Goal: Communication & Community: Answer question/provide support

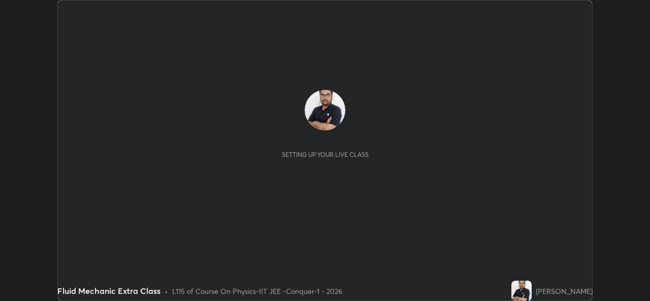
scroll to position [301, 650]
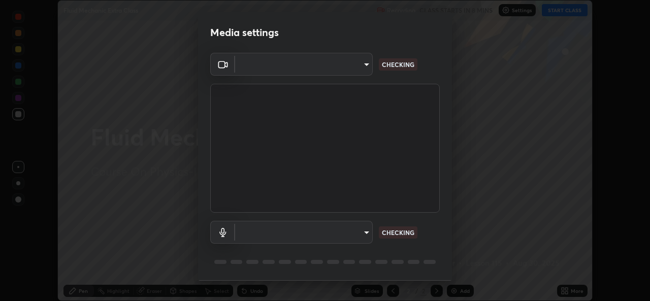
click at [353, 69] on body "Erase all Fluid Mechanic Extra Class Recording CLASS STARTS IN 8 MINS Settings …" at bounding box center [325, 150] width 650 height 301
click at [348, 67] on div at bounding box center [325, 150] width 650 height 301
type input "162a4bef6d5de59660943d10e2777e2613c591b7fe343c7323db06c6e3c7e835"
type input "1d4febaa8ec43250a5abd803b4b9017d31c20cfa2482e27e93703920a67056a4"
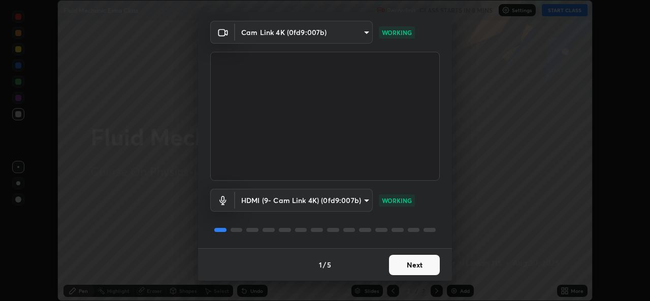
click at [412, 265] on button "Next" at bounding box center [414, 265] width 51 height 20
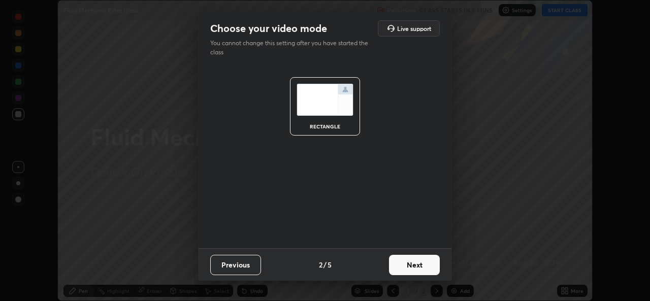
click at [417, 268] on button "Next" at bounding box center [414, 265] width 51 height 20
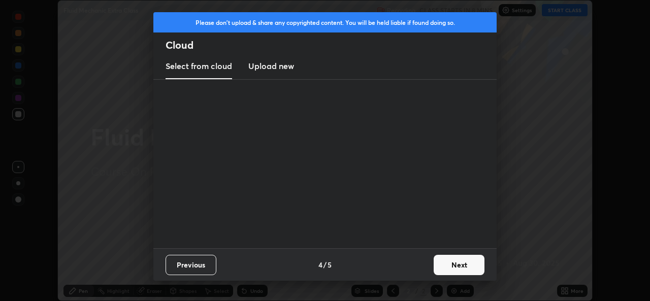
click at [436, 267] on button "Next" at bounding box center [459, 265] width 51 height 20
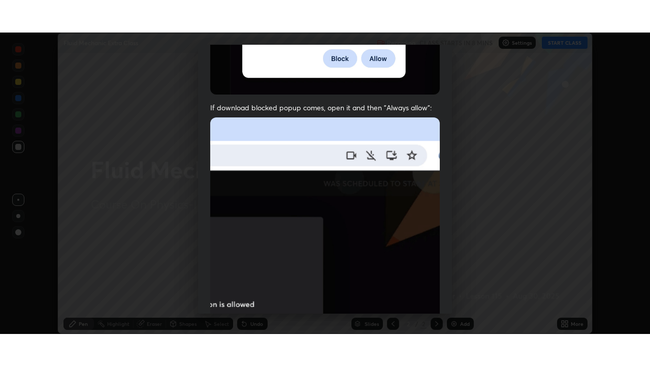
scroll to position [239, 0]
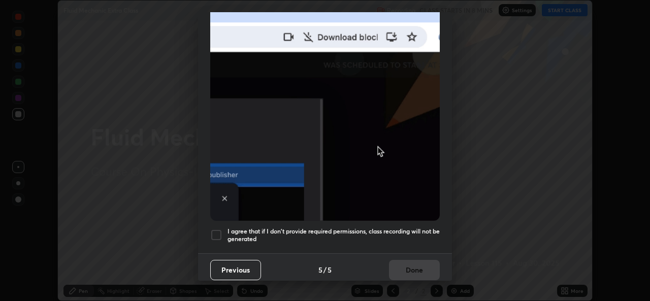
click at [217, 229] on div at bounding box center [216, 235] width 12 height 12
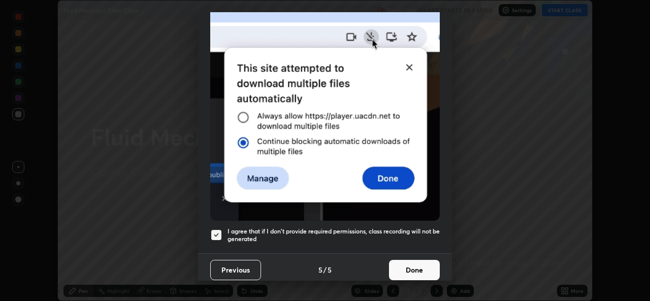
click at [403, 264] on button "Done" at bounding box center [414, 270] width 51 height 20
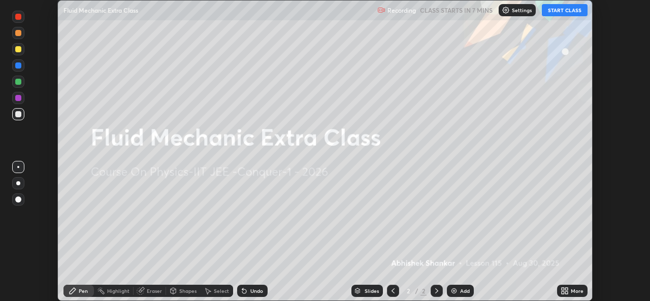
click at [563, 289] on icon at bounding box center [563, 289] width 3 height 3
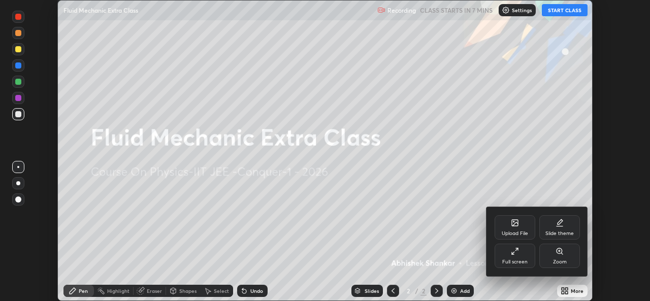
click at [514, 262] on div "Full screen" at bounding box center [514, 262] width 25 height 5
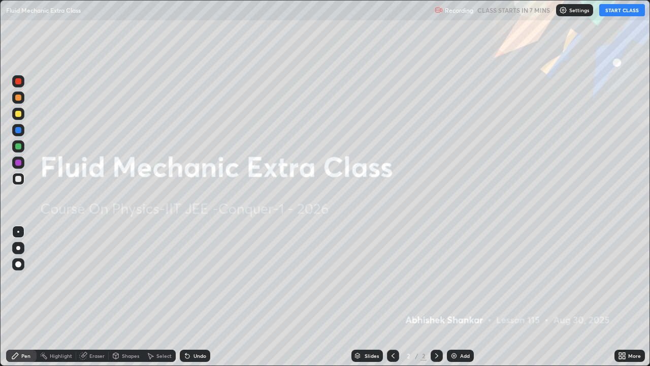
scroll to position [366, 650]
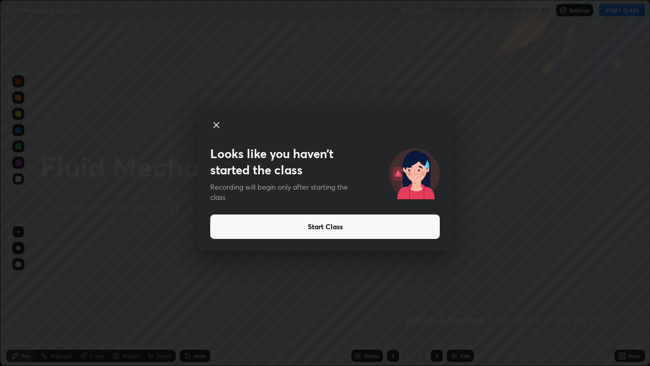
click at [346, 224] on button "Start Class" at bounding box center [325, 226] width 230 height 24
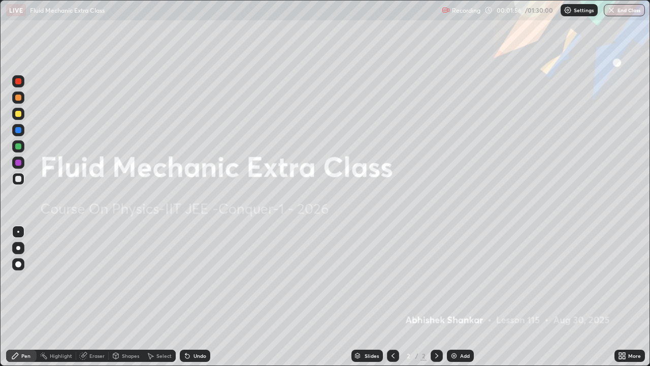
click at [633, 301] on div "More" at bounding box center [634, 355] width 13 height 5
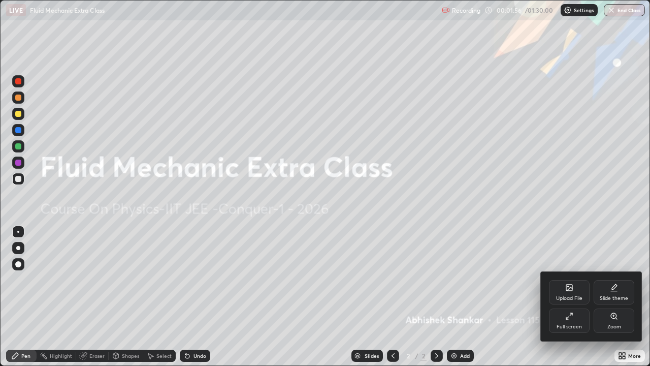
click at [570, 296] on div "Upload File" at bounding box center [569, 298] width 26 height 5
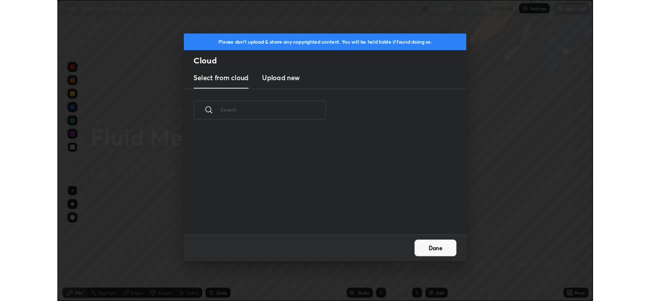
scroll to position [125, 326]
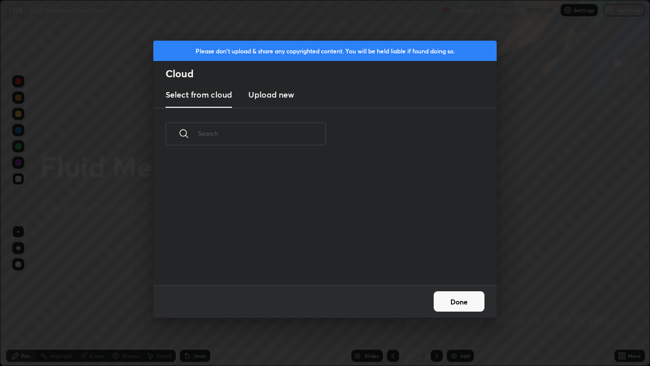
click at [282, 99] on h3 "Upload new" at bounding box center [271, 94] width 46 height 12
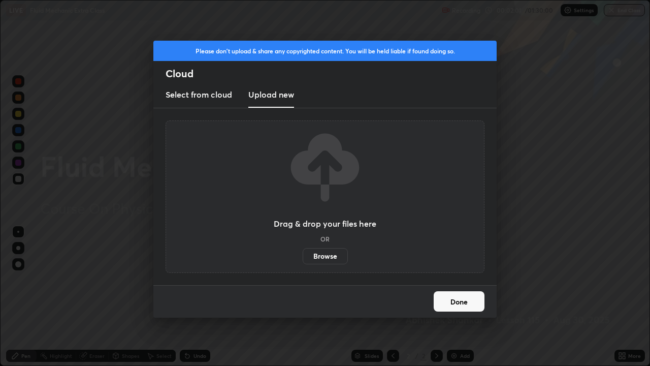
click at [335, 254] on label "Browse" at bounding box center [325, 256] width 45 height 16
click at [303, 254] on input "Browse" at bounding box center [303, 256] width 0 height 16
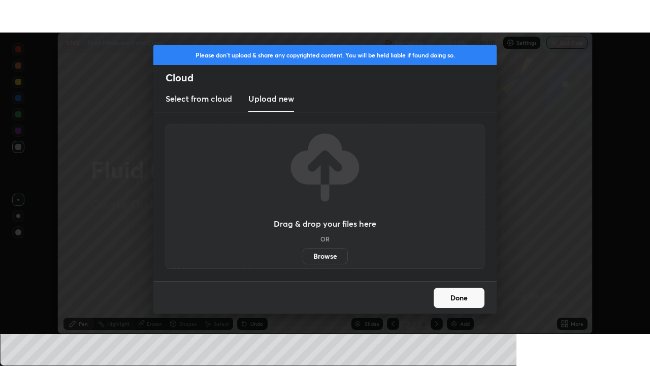
scroll to position [50485, 50136]
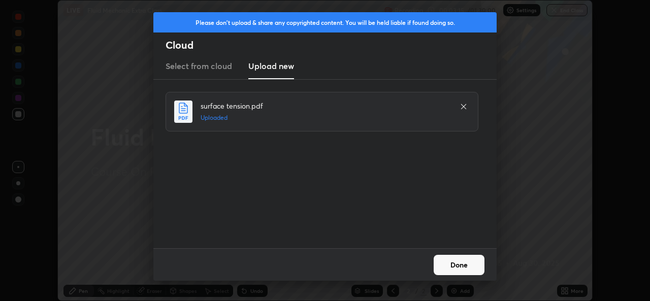
click at [452, 266] on button "Done" at bounding box center [459, 265] width 51 height 20
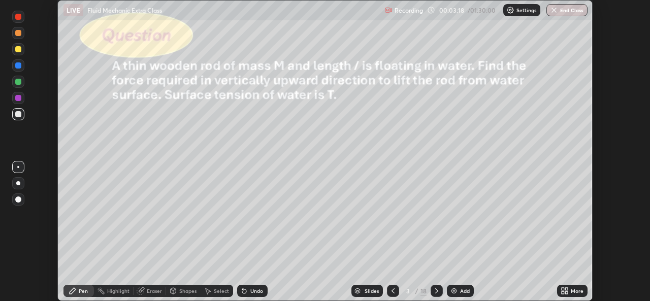
click at [574, 287] on div "More" at bounding box center [572, 291] width 30 height 12
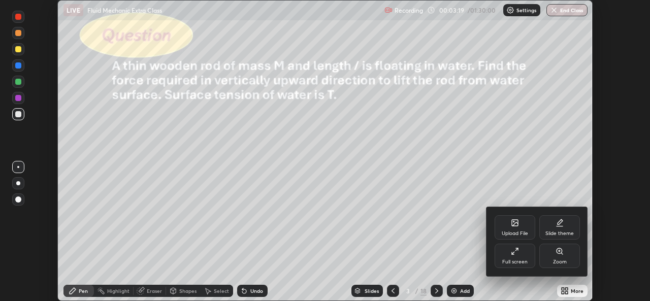
click at [518, 255] on icon at bounding box center [515, 251] width 8 height 8
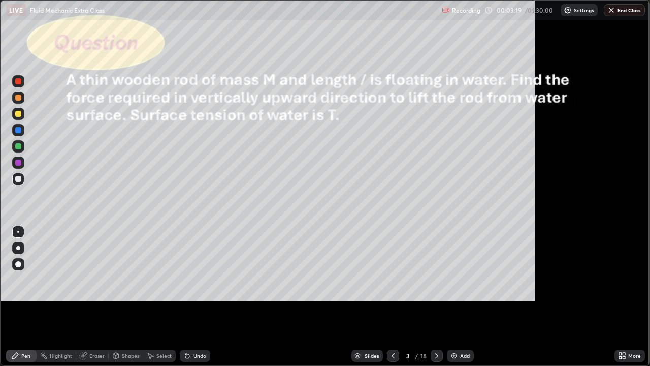
scroll to position [366, 650]
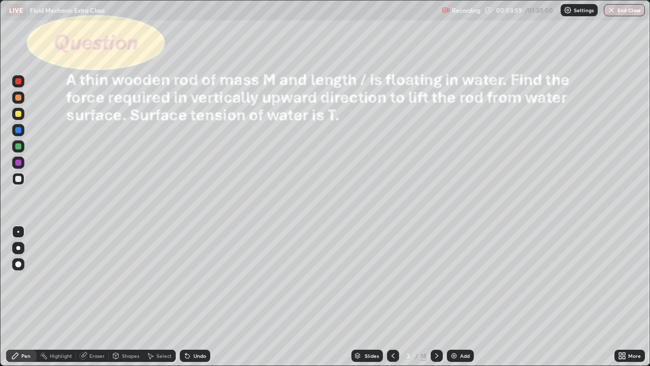
click at [441, 301] on div at bounding box center [437, 355] width 12 height 20
click at [440, 301] on div at bounding box center [437, 355] width 12 height 12
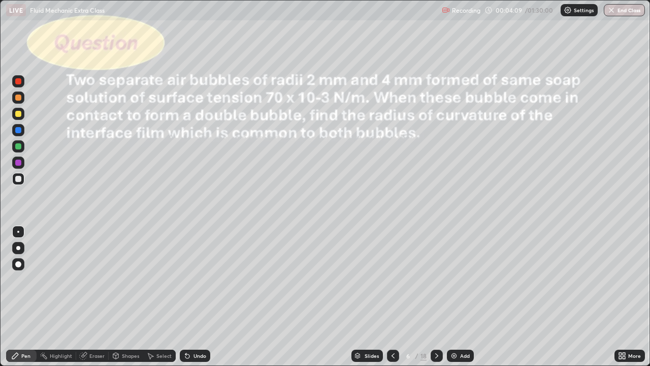
click at [393, 301] on icon at bounding box center [393, 355] width 3 height 5
click at [391, 301] on icon at bounding box center [393, 355] width 8 height 8
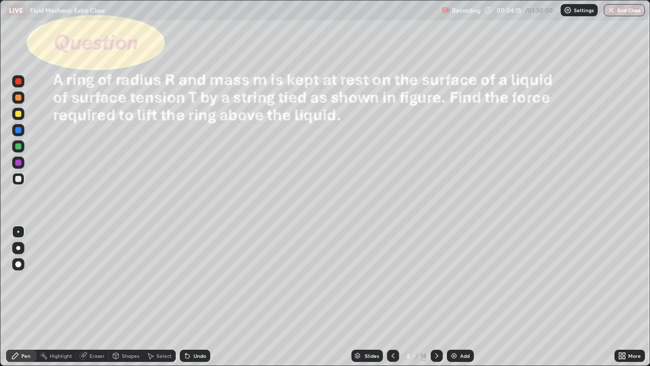
click at [460, 301] on div "Add" at bounding box center [465, 355] width 10 height 5
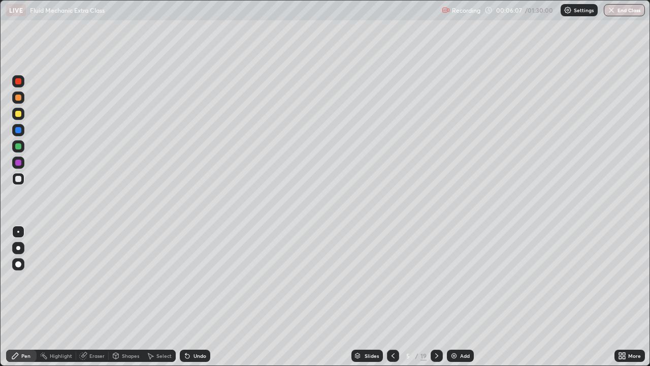
click at [21, 114] on div at bounding box center [18, 114] width 6 height 6
click at [199, 301] on div "Undo" at bounding box center [195, 355] width 30 height 12
click at [19, 178] on div at bounding box center [18, 179] width 6 height 6
click at [190, 301] on div "Undo" at bounding box center [195, 355] width 30 height 12
click at [196, 301] on div "Undo" at bounding box center [199, 355] width 13 height 5
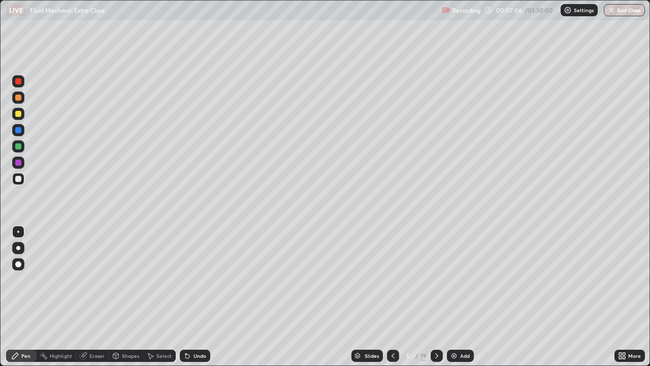
click at [195, 301] on div "Undo" at bounding box center [195, 355] width 30 height 12
click at [18, 114] on div at bounding box center [18, 114] width 6 height 6
click at [437, 301] on icon at bounding box center [437, 355] width 8 height 8
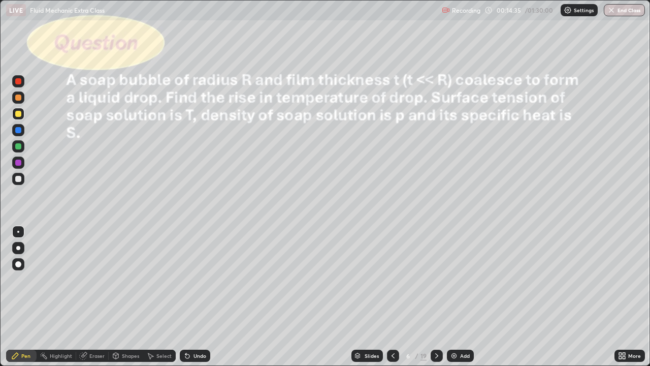
click at [391, 301] on icon at bounding box center [393, 355] width 8 height 8
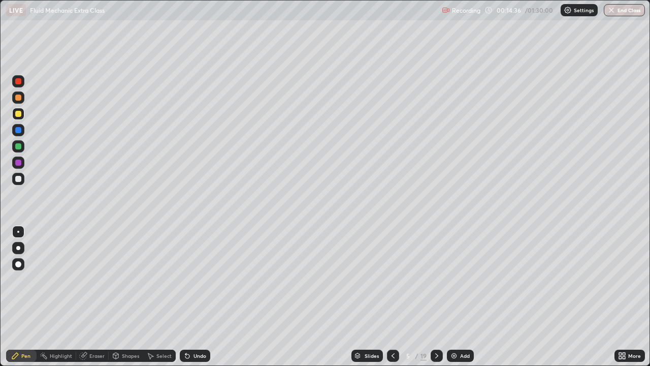
click at [458, 301] on div "Add" at bounding box center [460, 355] width 27 height 12
click at [127, 301] on div "Shapes" at bounding box center [130, 355] width 17 height 5
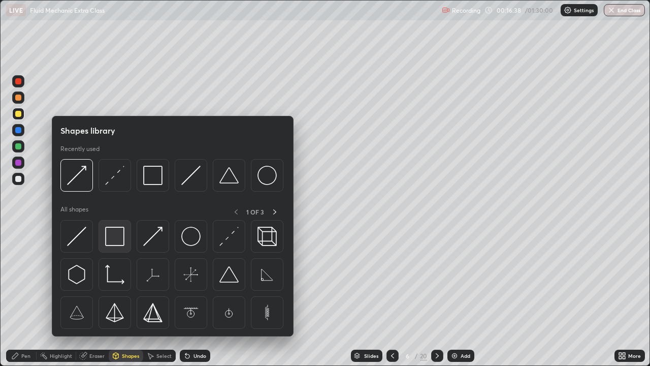
click at [113, 241] on img at bounding box center [114, 236] width 19 height 19
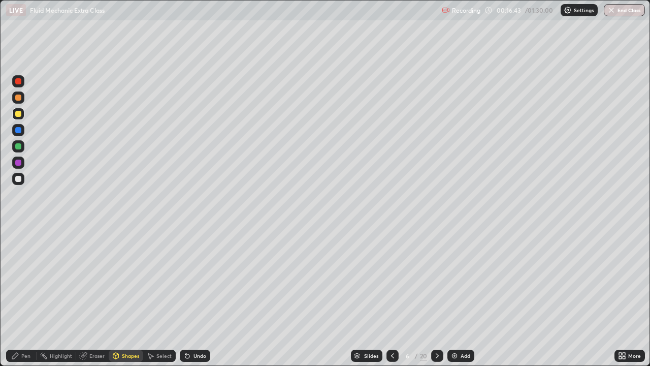
click at [19, 115] on div at bounding box center [18, 114] width 6 height 6
click at [22, 181] on div at bounding box center [18, 179] width 12 height 12
click at [26, 301] on div "Pen" at bounding box center [21, 355] width 30 height 12
click at [19, 148] on div at bounding box center [18, 146] width 6 height 6
click at [20, 131] on div at bounding box center [18, 130] width 6 height 6
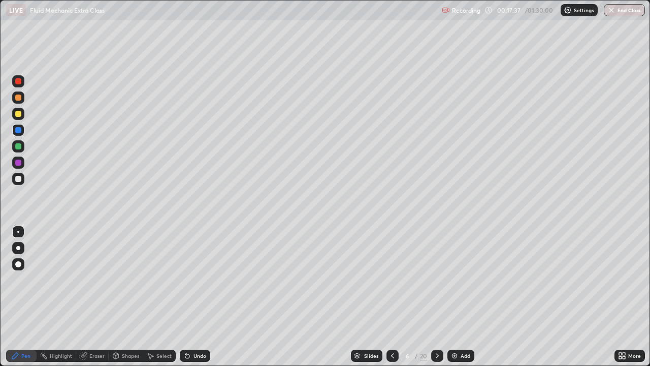
click at [20, 179] on div at bounding box center [18, 179] width 6 height 6
click at [18, 147] on div at bounding box center [18, 146] width 6 height 6
click at [22, 179] on div at bounding box center [18, 179] width 12 height 12
click at [20, 178] on div at bounding box center [18, 179] width 6 height 6
click at [97, 301] on div "Eraser" at bounding box center [96, 355] width 15 height 5
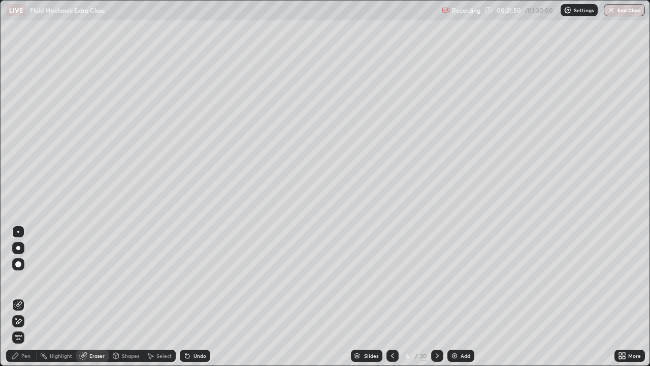
click at [30, 301] on div "Pen" at bounding box center [25, 355] width 9 height 5
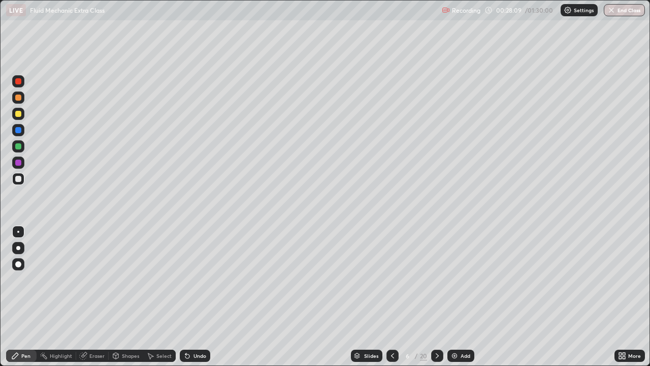
click at [449, 301] on div "Add" at bounding box center [460, 355] width 27 height 12
click at [440, 301] on div at bounding box center [437, 355] width 12 height 12
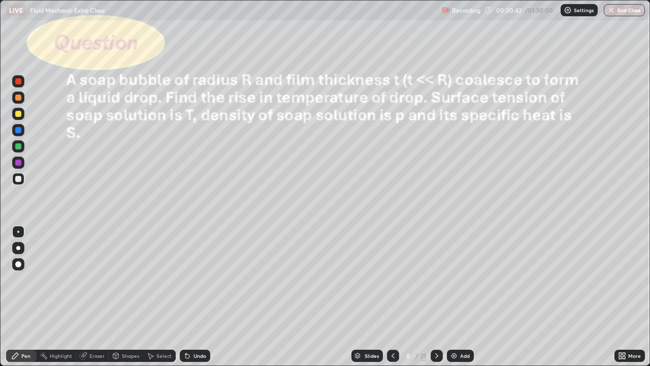
click at [19, 116] on div at bounding box center [18, 114] width 6 height 6
click at [193, 301] on div "Undo" at bounding box center [199, 355] width 13 height 5
click at [191, 301] on div "Undo" at bounding box center [195, 355] width 30 height 12
click at [195, 301] on div "Undo" at bounding box center [195, 355] width 30 height 12
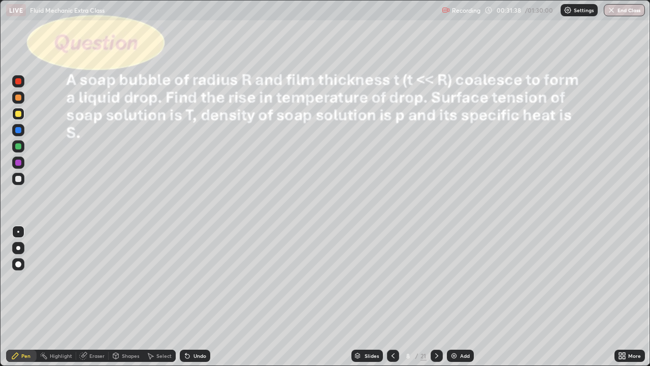
click at [22, 179] on div at bounding box center [18, 179] width 12 height 12
click at [154, 301] on div "Select" at bounding box center [159, 355] width 33 height 12
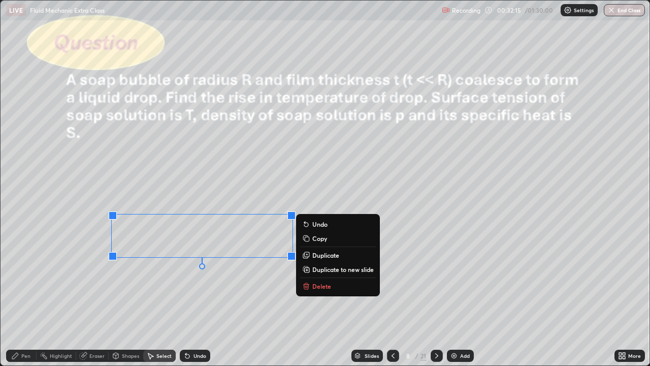
click at [318, 286] on p "Delete" at bounding box center [321, 286] width 19 height 8
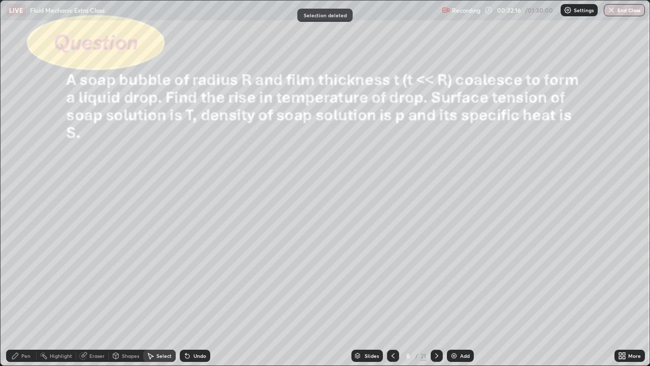
click at [24, 301] on div "Pen" at bounding box center [21, 355] width 30 height 12
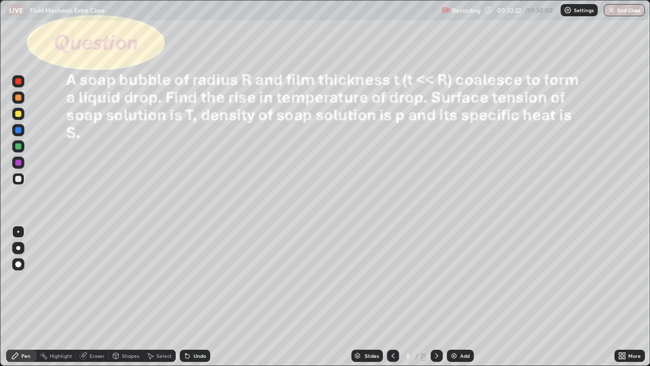
click at [20, 177] on div at bounding box center [18, 179] width 6 height 6
click at [440, 301] on div at bounding box center [437, 355] width 12 height 12
click at [22, 116] on div at bounding box center [18, 114] width 12 height 12
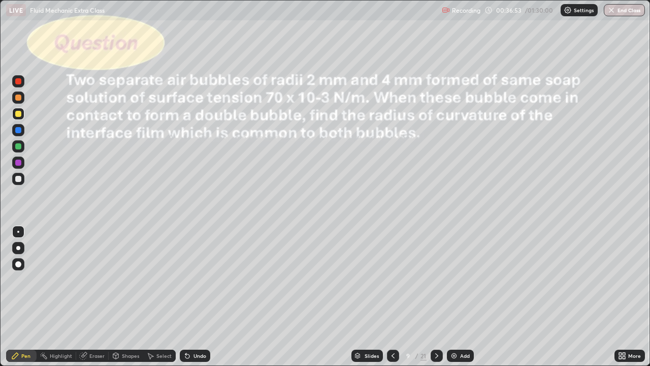
click at [199, 301] on div "Undo" at bounding box center [199, 355] width 13 height 5
click at [197, 301] on div "Undo" at bounding box center [199, 355] width 13 height 5
click at [436, 301] on icon at bounding box center [437, 355] width 8 height 8
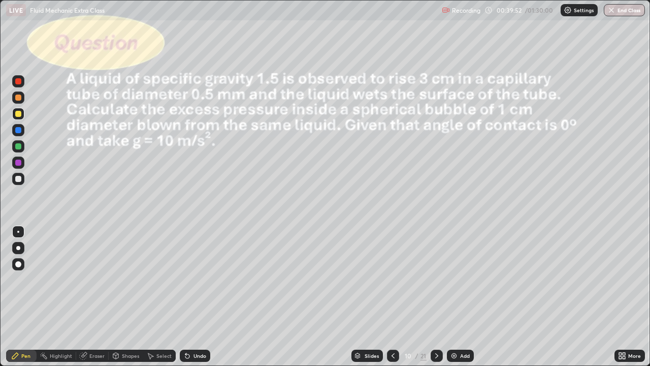
click at [392, 301] on icon at bounding box center [393, 355] width 8 height 8
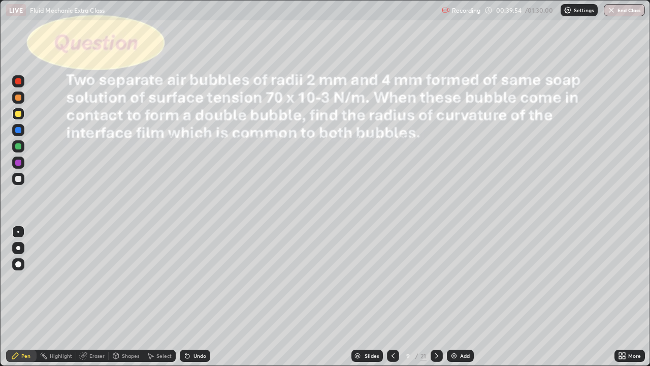
click at [461, 301] on div "Add" at bounding box center [465, 355] width 10 height 5
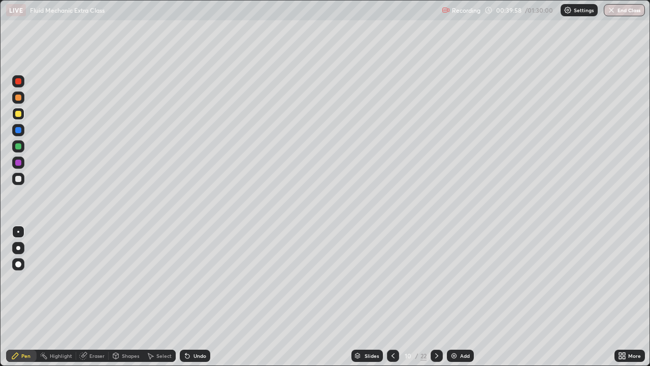
click at [392, 301] on icon at bounding box center [393, 355] width 8 height 8
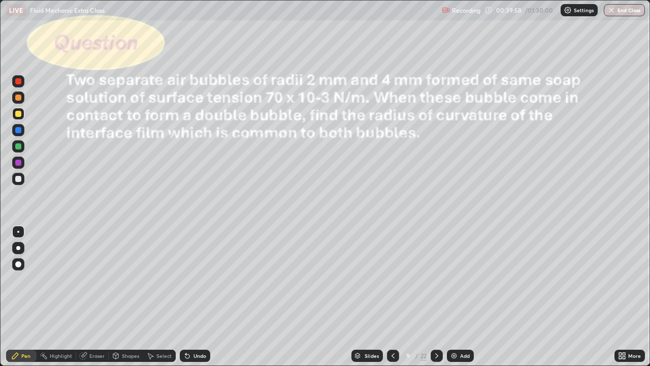
click at [392, 301] on icon at bounding box center [393, 355] width 8 height 8
click at [393, 301] on icon at bounding box center [393, 355] width 8 height 8
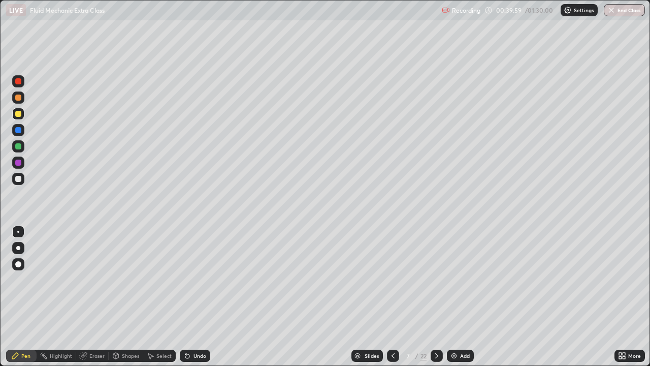
click at [392, 301] on icon at bounding box center [393, 355] width 8 height 8
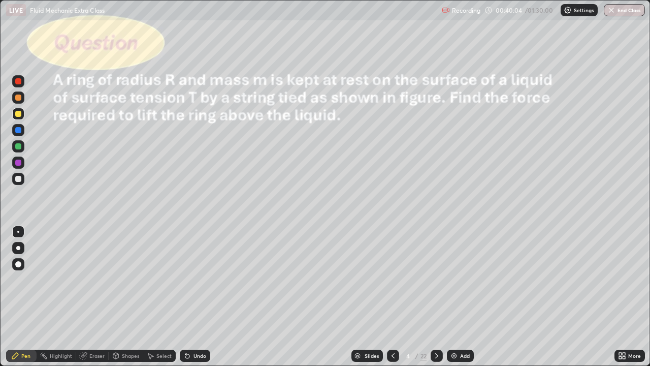
click at [392, 301] on icon at bounding box center [393, 355] width 8 height 8
click at [435, 301] on icon at bounding box center [437, 355] width 8 height 8
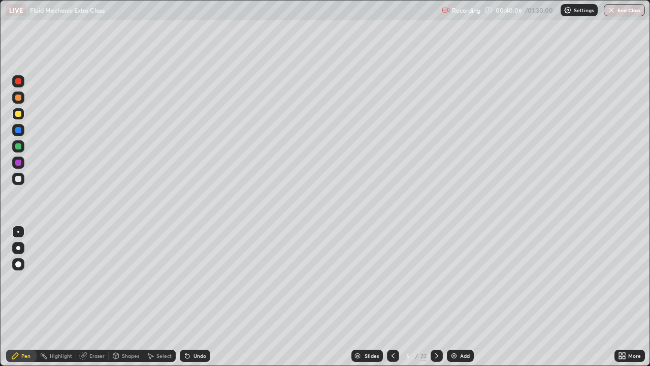
click at [437, 301] on icon at bounding box center [437, 355] width 8 height 8
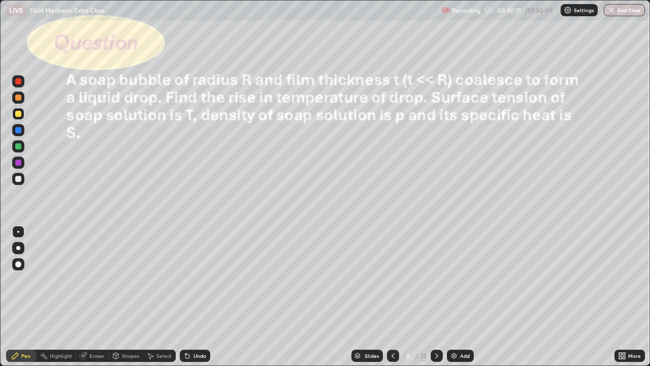
click at [440, 301] on div at bounding box center [437, 355] width 12 height 12
click at [436, 301] on icon at bounding box center [437, 355] width 8 height 8
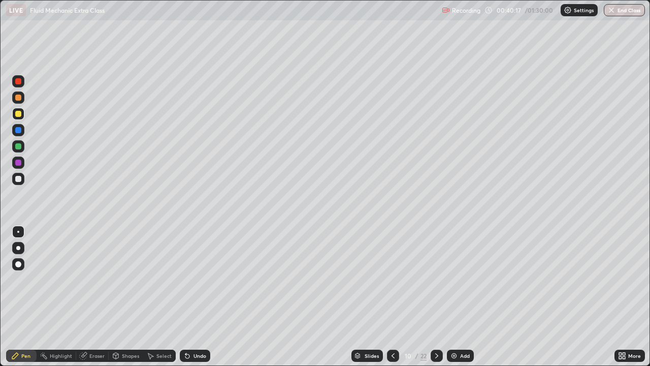
click at [437, 301] on icon at bounding box center [437, 355] width 8 height 8
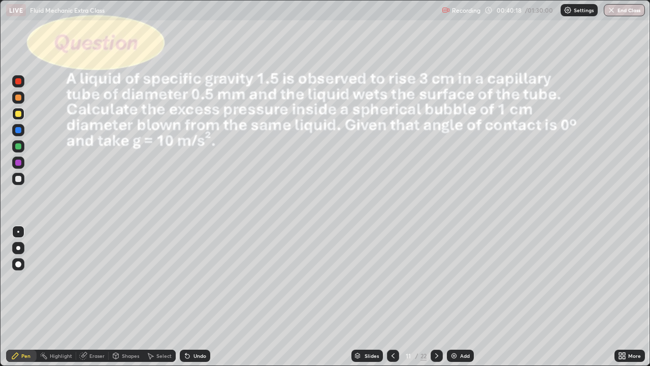
click at [440, 301] on div at bounding box center [437, 355] width 12 height 12
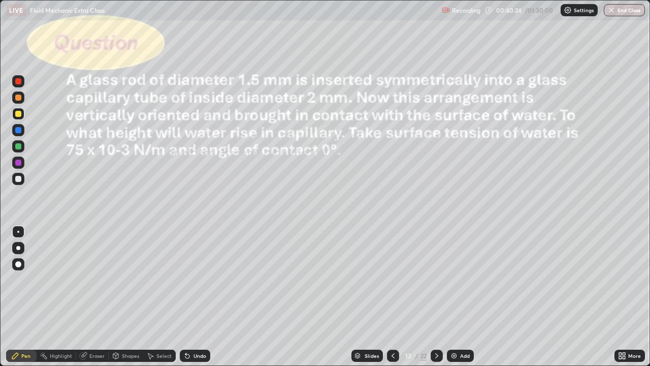
click at [441, 301] on div at bounding box center [437, 355] width 12 height 12
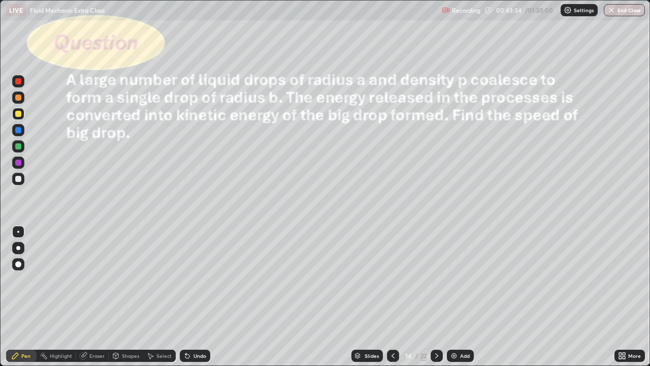
click at [23, 179] on div at bounding box center [18, 179] width 12 height 12
click at [20, 113] on div at bounding box center [18, 114] width 6 height 6
click at [197, 301] on div "Undo" at bounding box center [199, 355] width 13 height 5
click at [436, 301] on icon at bounding box center [437, 355] width 8 height 8
click at [436, 301] on icon at bounding box center [436, 355] width 3 height 5
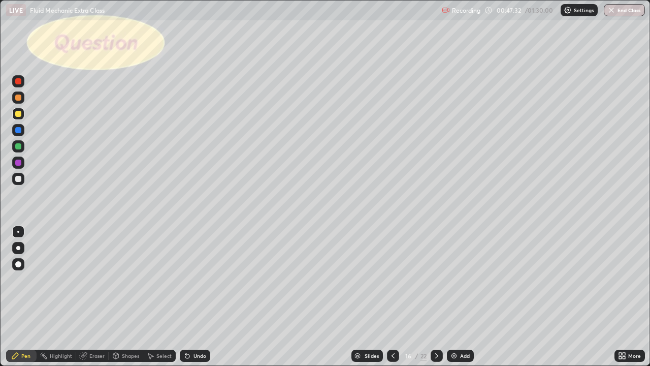
click at [396, 301] on icon at bounding box center [393, 355] width 8 height 8
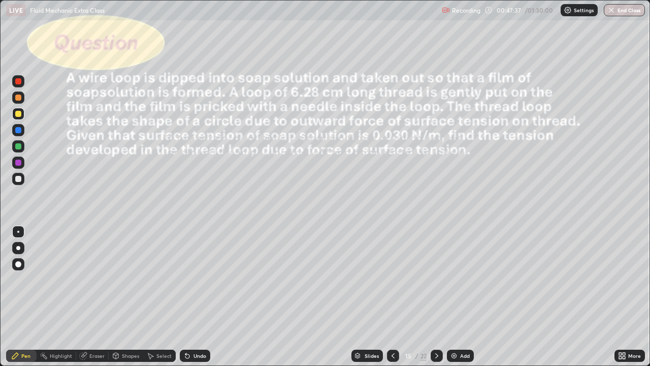
click at [392, 301] on icon at bounding box center [393, 355] width 8 height 8
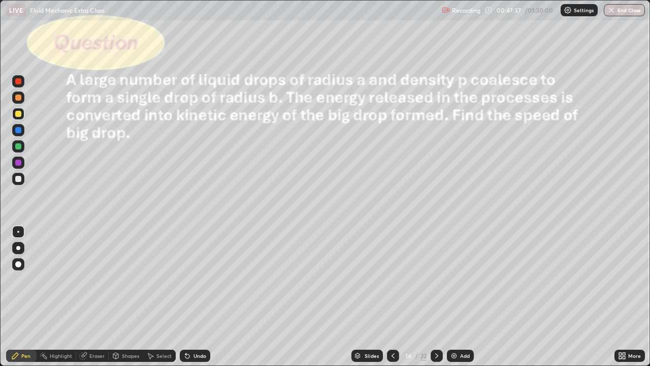
click at [392, 301] on icon at bounding box center [393, 355] width 8 height 8
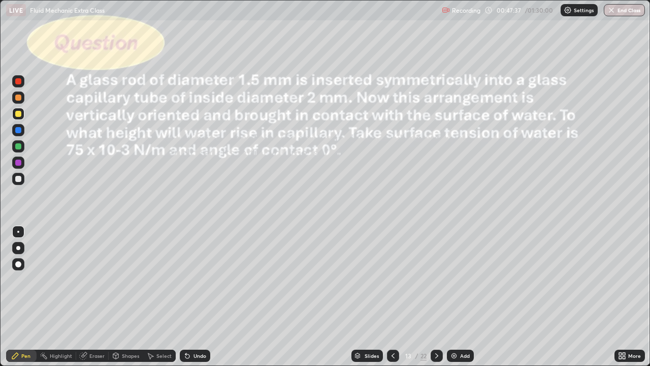
click at [392, 301] on icon at bounding box center [393, 355] width 8 height 8
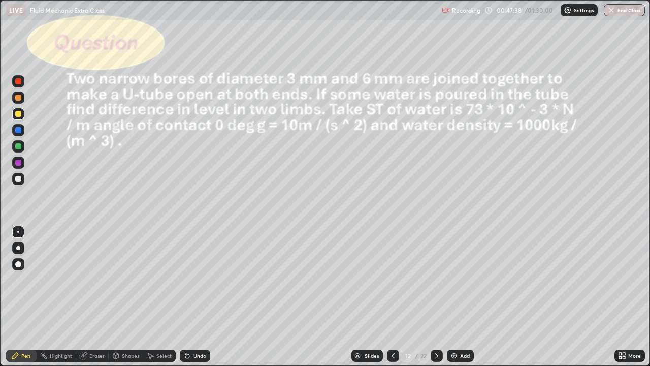
click at [392, 301] on icon at bounding box center [393, 355] width 8 height 8
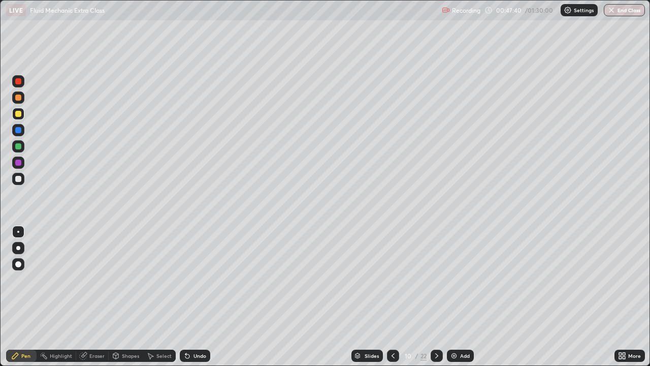
click at [392, 301] on icon at bounding box center [393, 355] width 3 height 5
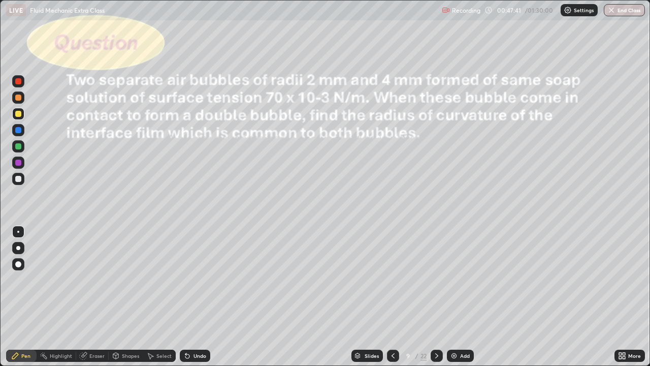
click at [435, 301] on icon at bounding box center [436, 355] width 3 height 5
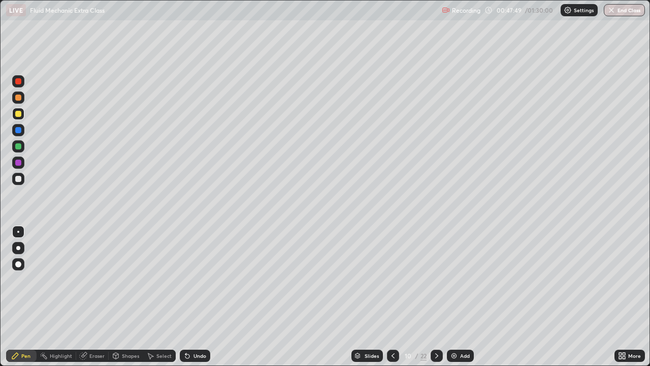
click at [20, 115] on div at bounding box center [18, 114] width 6 height 6
click at [23, 178] on div at bounding box center [18, 179] width 12 height 12
click at [195, 301] on div "Undo" at bounding box center [195, 355] width 30 height 12
click at [190, 301] on icon at bounding box center [187, 355] width 8 height 8
click at [93, 301] on div "Eraser" at bounding box center [92, 355] width 33 height 12
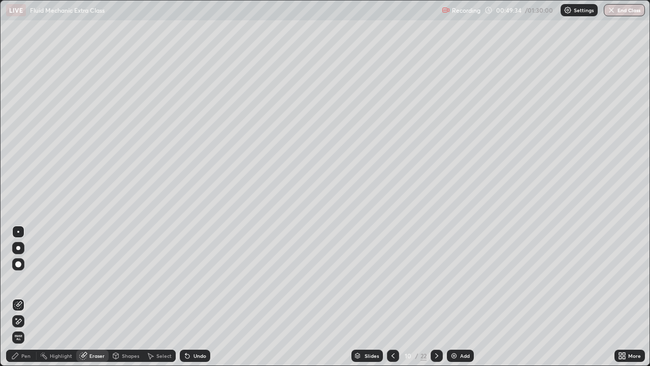
click at [28, 301] on div "Pen" at bounding box center [25, 355] width 9 height 5
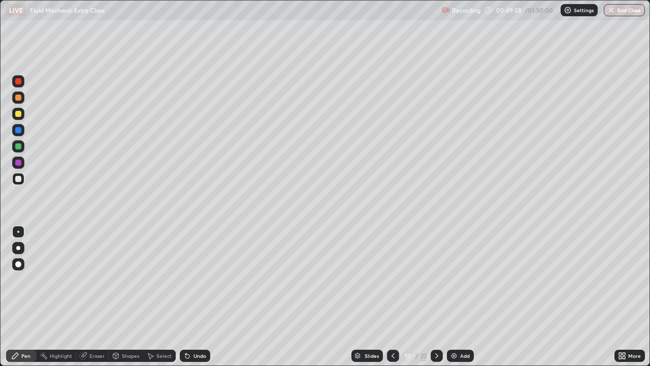
click at [196, 301] on div "Undo" at bounding box center [199, 355] width 13 height 5
click at [20, 115] on div at bounding box center [18, 114] width 6 height 6
click at [22, 178] on div at bounding box center [18, 179] width 12 height 12
click at [19, 115] on div at bounding box center [18, 114] width 6 height 6
click at [24, 180] on div at bounding box center [18, 179] width 12 height 12
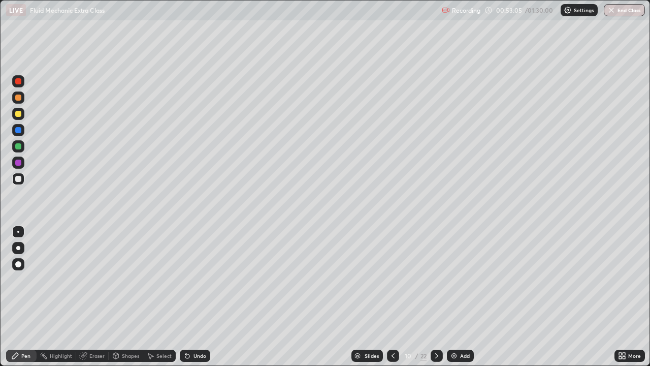
click at [435, 301] on icon at bounding box center [437, 355] width 8 height 8
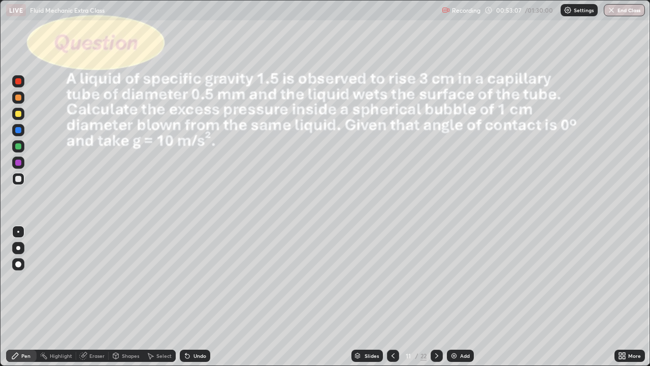
click at [393, 301] on icon at bounding box center [393, 355] width 8 height 8
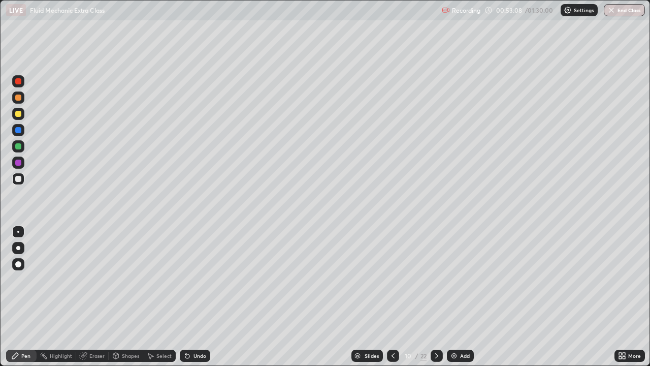
click at [455, 301] on img at bounding box center [454, 355] width 8 height 8
click at [125, 301] on div "Shapes" at bounding box center [130, 355] width 17 height 5
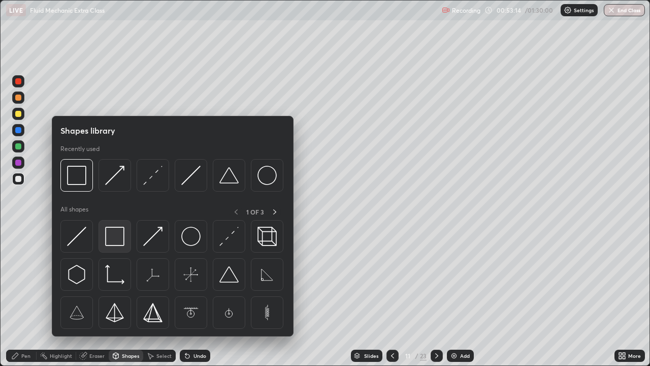
click at [116, 239] on img at bounding box center [114, 236] width 19 height 19
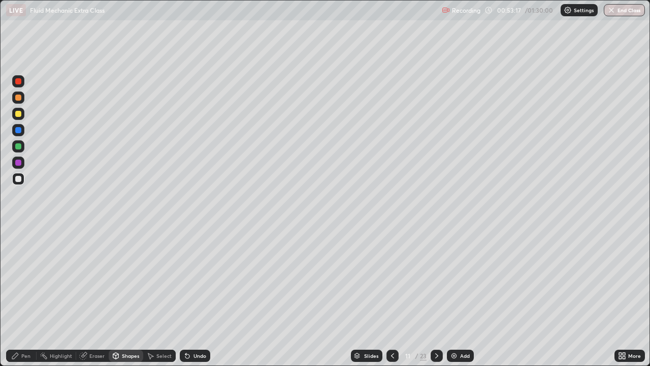
click at [93, 301] on div "Eraser" at bounding box center [96, 355] width 15 height 5
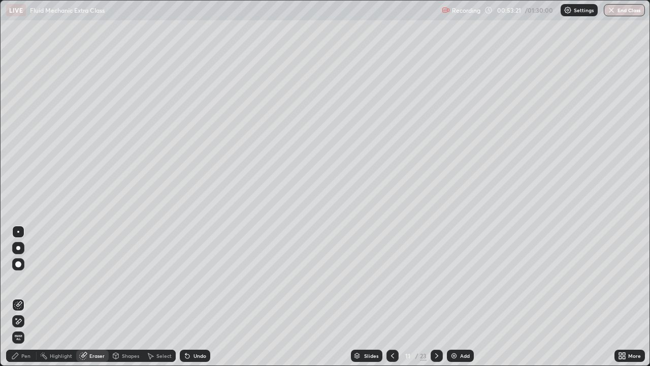
click at [155, 301] on div "Select" at bounding box center [159, 355] width 33 height 12
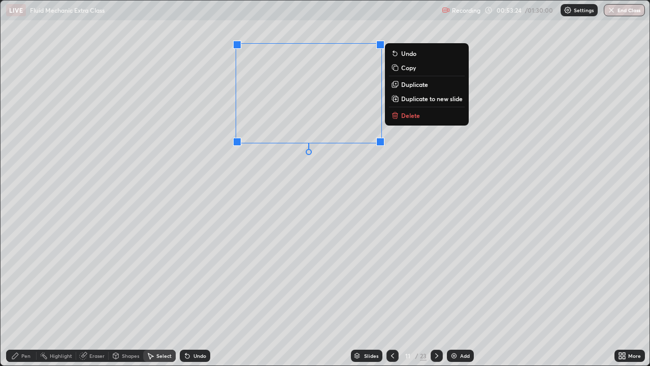
click at [412, 83] on p "Duplicate" at bounding box center [414, 84] width 27 height 8
click at [404, 85] on p "Duplicate" at bounding box center [414, 84] width 27 height 8
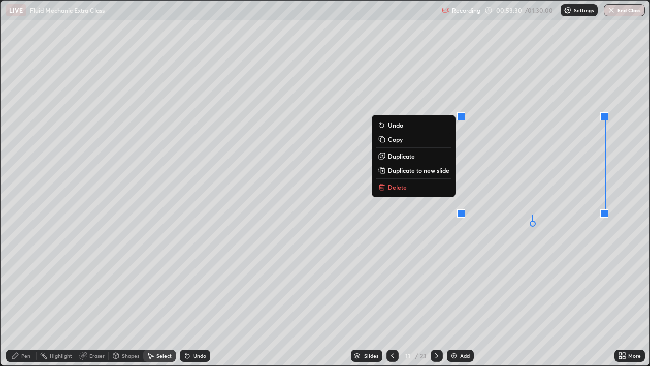
click at [449, 264] on div "0 ° Undo Copy Duplicate Duplicate to new slide Delete" at bounding box center [325, 183] width 649 height 365
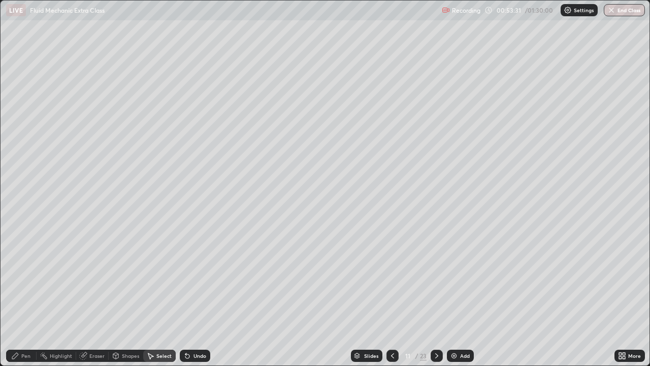
click at [122, 301] on div "Shapes" at bounding box center [130, 355] width 17 height 5
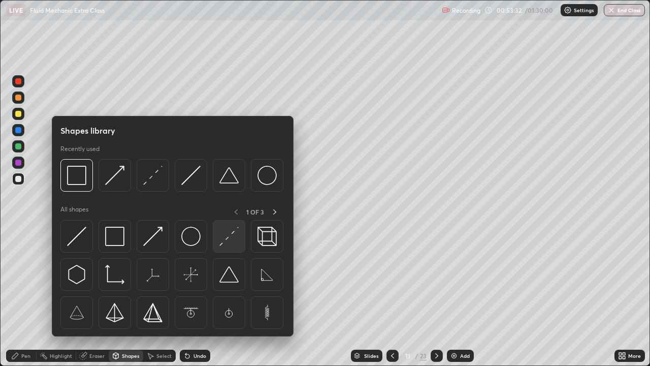
click at [222, 240] on img at bounding box center [228, 236] width 19 height 19
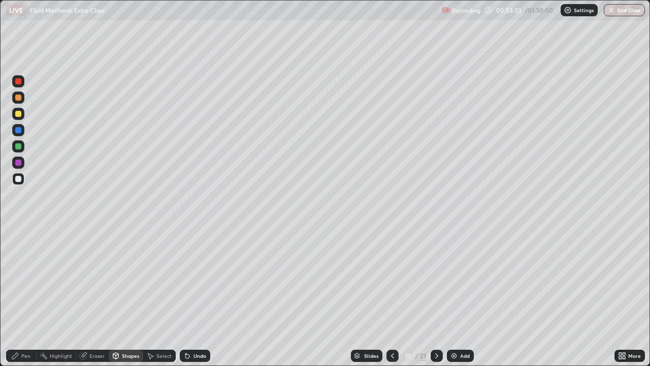
click at [22, 131] on div at bounding box center [18, 130] width 12 height 12
click at [96, 301] on div "Eraser" at bounding box center [96, 355] width 15 height 5
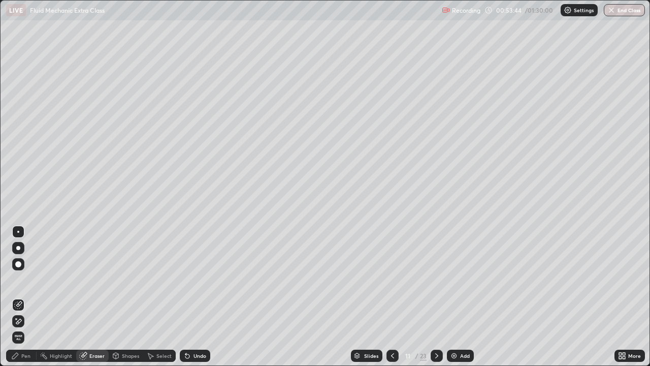
click at [28, 301] on div "Pen" at bounding box center [25, 355] width 9 height 5
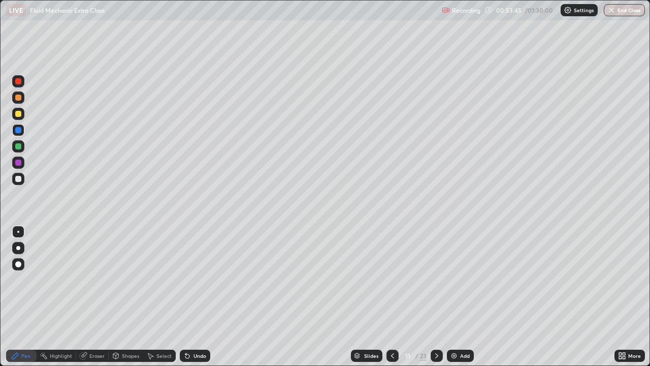
click at [122, 301] on div "Shapes" at bounding box center [130, 355] width 17 height 5
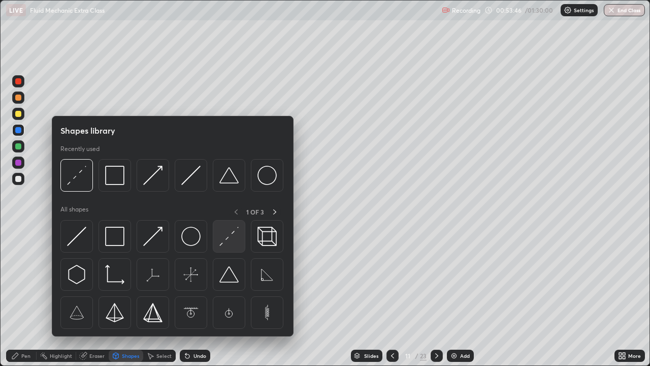
click at [228, 237] on img at bounding box center [228, 236] width 19 height 19
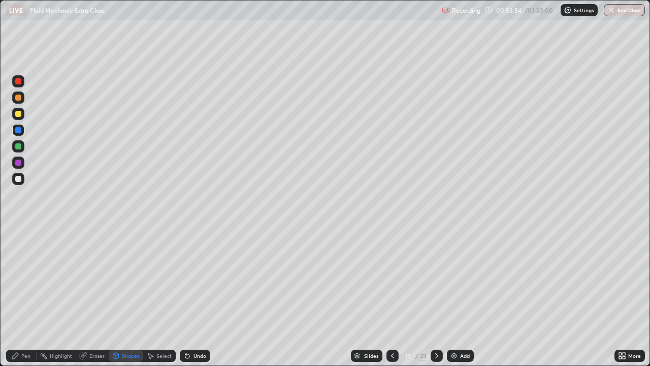
click at [159, 301] on div "Select" at bounding box center [163, 355] width 15 height 5
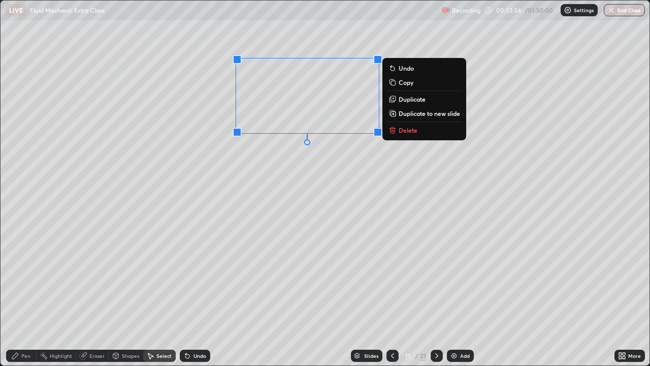
click at [402, 96] on p "Duplicate" at bounding box center [412, 99] width 27 height 8
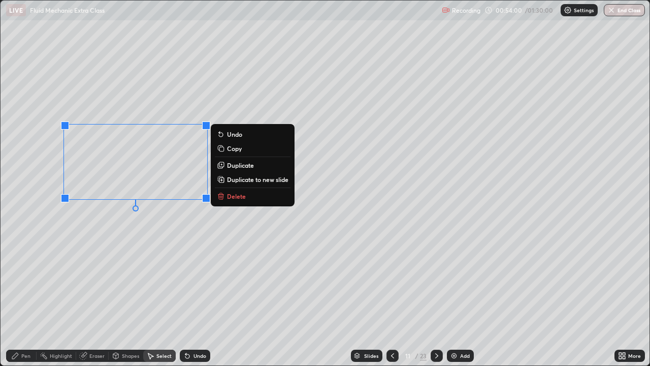
click at [235, 165] on p "Duplicate" at bounding box center [240, 165] width 27 height 8
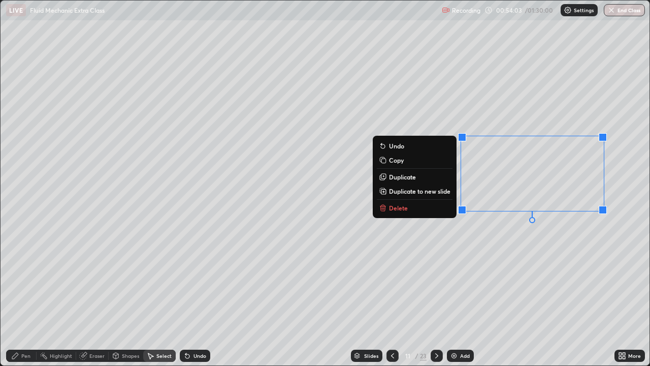
click at [499, 271] on div "0 ° Undo Copy Duplicate Duplicate to new slide Delete" at bounding box center [325, 183] width 649 height 365
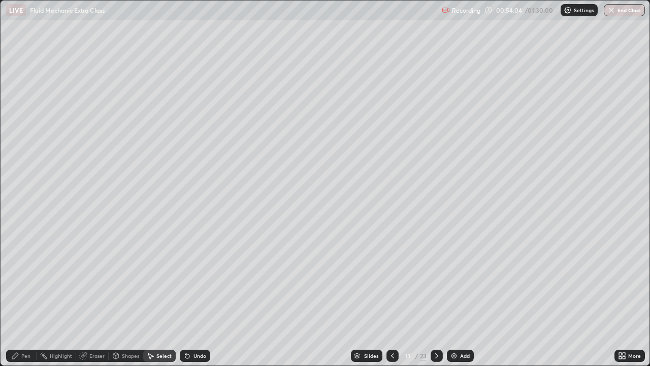
click at [25, 301] on div "Pen" at bounding box center [21, 355] width 30 height 12
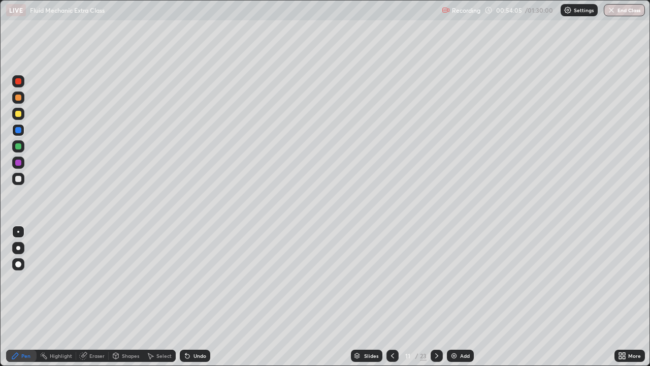
click at [123, 301] on div "Shapes" at bounding box center [130, 355] width 17 height 5
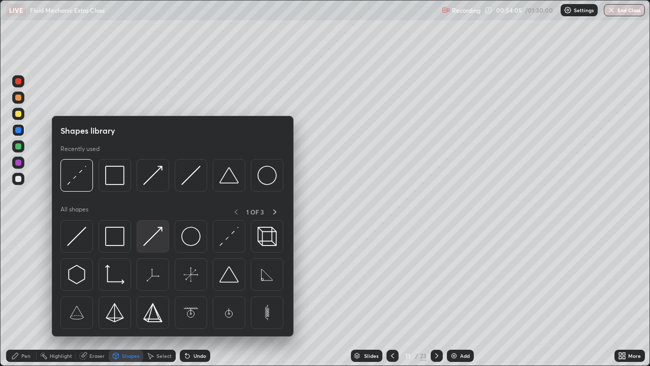
click at [154, 244] on img at bounding box center [152, 236] width 19 height 19
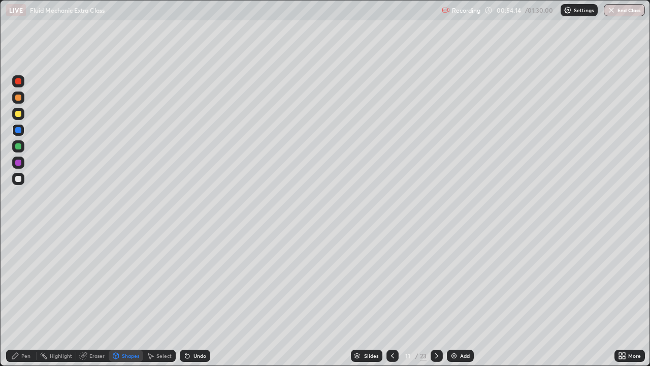
click at [22, 117] on div at bounding box center [18, 114] width 12 height 12
click at [22, 147] on div at bounding box center [18, 146] width 12 height 12
click at [20, 116] on div at bounding box center [18, 114] width 12 height 12
click at [28, 301] on div "Pen" at bounding box center [25, 355] width 9 height 5
click at [21, 129] on div at bounding box center [18, 130] width 6 height 6
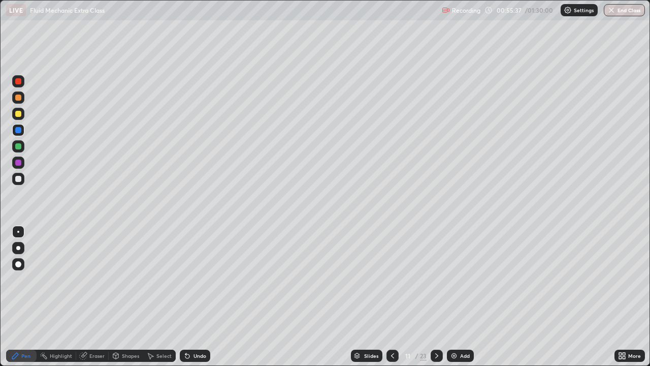
click at [194, 301] on div "Undo" at bounding box center [199, 355] width 13 height 5
click at [123, 301] on div "Shapes" at bounding box center [130, 355] width 17 height 5
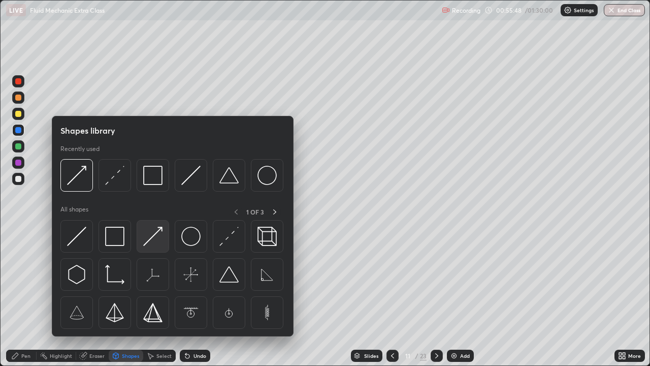
click at [153, 242] on img at bounding box center [152, 236] width 19 height 19
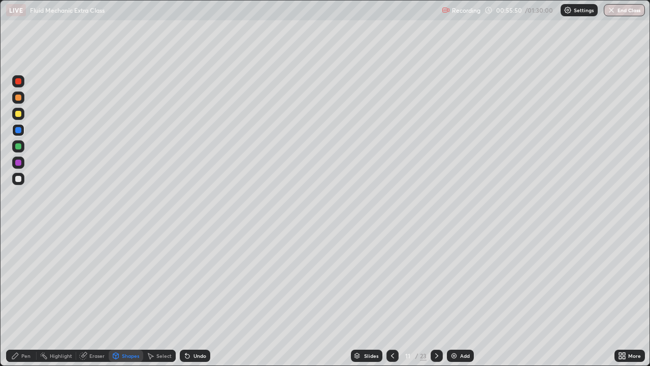
click at [21, 177] on div at bounding box center [18, 179] width 6 height 6
click at [90, 301] on div "Eraser" at bounding box center [96, 355] width 15 height 5
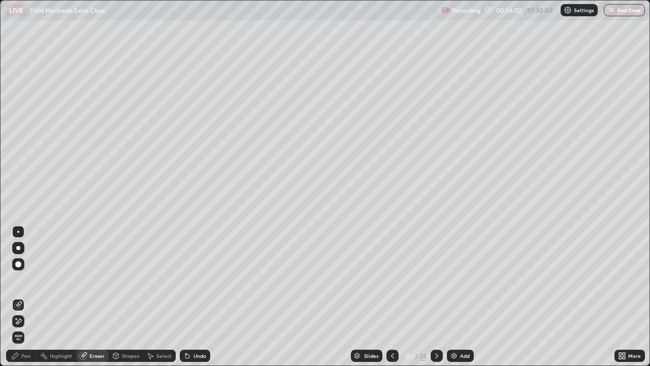
click at [26, 301] on div "Pen" at bounding box center [25, 355] width 9 height 5
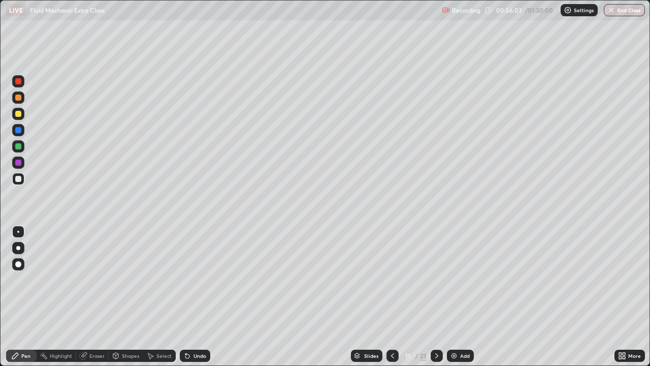
click at [19, 131] on div at bounding box center [18, 130] width 6 height 6
click at [125, 301] on div "Shapes" at bounding box center [130, 355] width 17 height 5
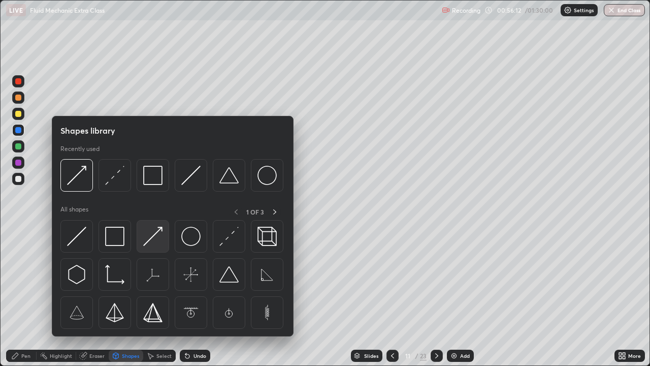
click at [161, 243] on img at bounding box center [152, 236] width 19 height 19
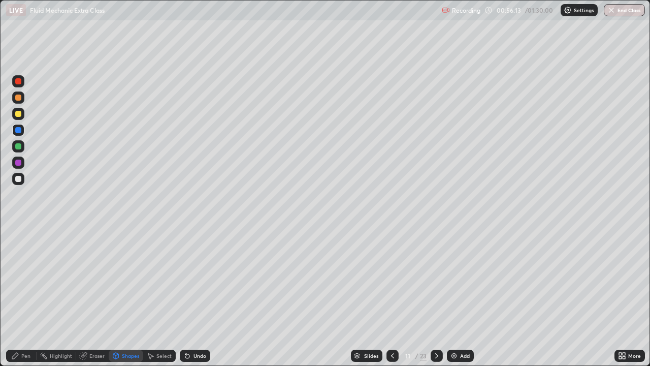
click at [20, 111] on div at bounding box center [18, 114] width 6 height 6
click at [19, 301] on icon at bounding box center [15, 355] width 8 height 8
click at [125, 301] on div "Shapes" at bounding box center [130, 355] width 17 height 5
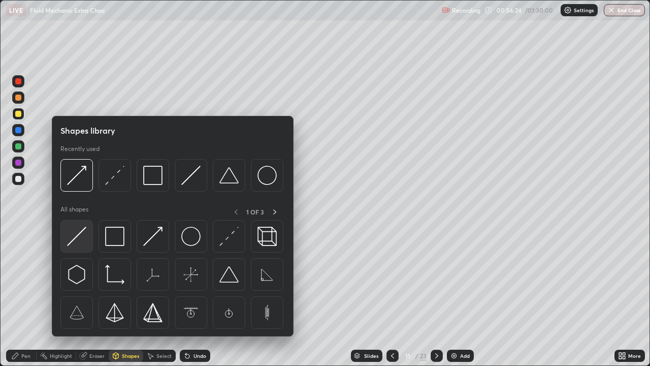
click at [81, 239] on img at bounding box center [76, 236] width 19 height 19
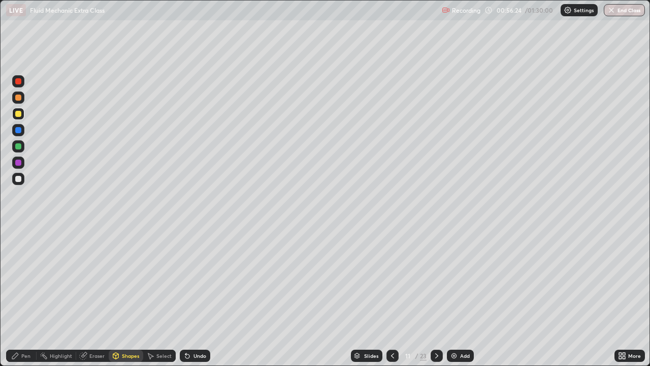
click at [19, 164] on div at bounding box center [18, 162] width 6 height 6
click at [24, 150] on div at bounding box center [18, 146] width 12 height 12
click at [396, 301] on div at bounding box center [392, 355] width 12 height 12
click at [392, 301] on icon at bounding box center [393, 355] width 8 height 8
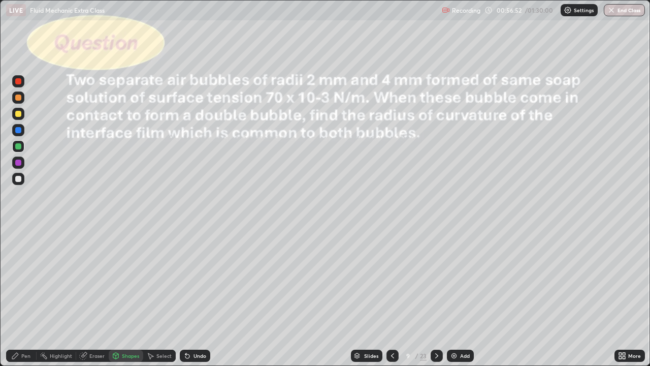
click at [436, 301] on icon at bounding box center [437, 355] width 8 height 8
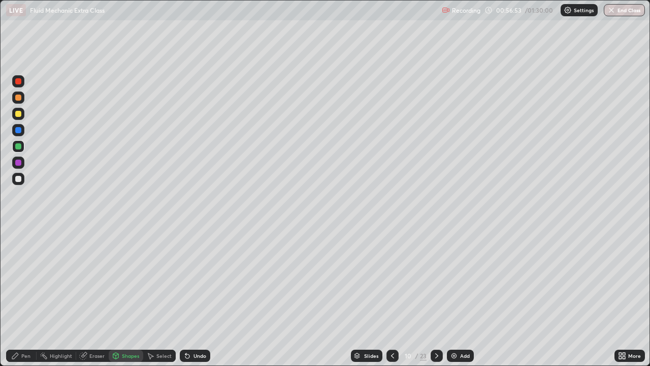
click at [436, 301] on icon at bounding box center [437, 355] width 8 height 8
click at [19, 114] on div at bounding box center [18, 114] width 6 height 6
click at [197, 301] on div "Undo" at bounding box center [199, 355] width 13 height 5
click at [201, 301] on div "Undo" at bounding box center [199, 355] width 13 height 5
click at [20, 145] on div at bounding box center [18, 146] width 6 height 6
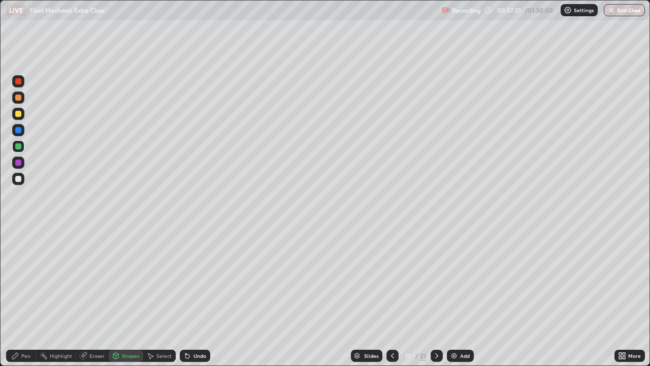
click at [192, 301] on div "Undo" at bounding box center [195, 355] width 30 height 12
click at [26, 301] on div "Pen" at bounding box center [25, 355] width 9 height 5
click at [19, 178] on div at bounding box center [18, 179] width 6 height 6
click at [198, 301] on div "Undo" at bounding box center [199, 355] width 13 height 5
click at [124, 301] on div "Shapes" at bounding box center [130, 355] width 17 height 5
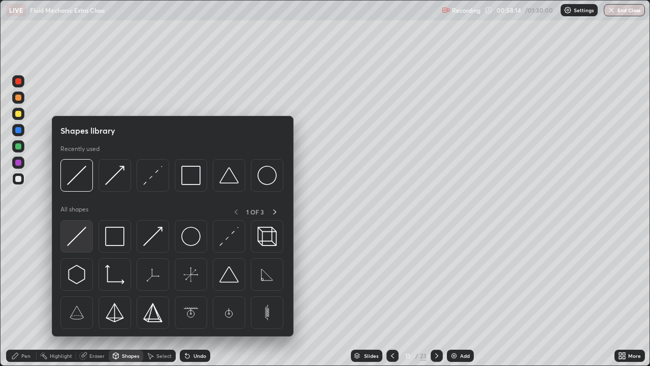
click at [80, 242] on img at bounding box center [76, 236] width 19 height 19
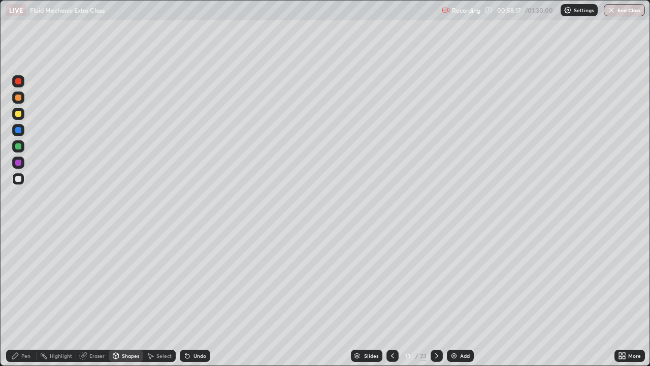
click at [26, 301] on div "Pen" at bounding box center [25, 355] width 9 height 5
click at [19, 130] on div at bounding box center [18, 130] width 6 height 6
click at [200, 301] on div "Undo" at bounding box center [199, 355] width 13 height 5
click at [196, 301] on div "Undo" at bounding box center [199, 355] width 13 height 5
click at [19, 145] on div at bounding box center [18, 146] width 6 height 6
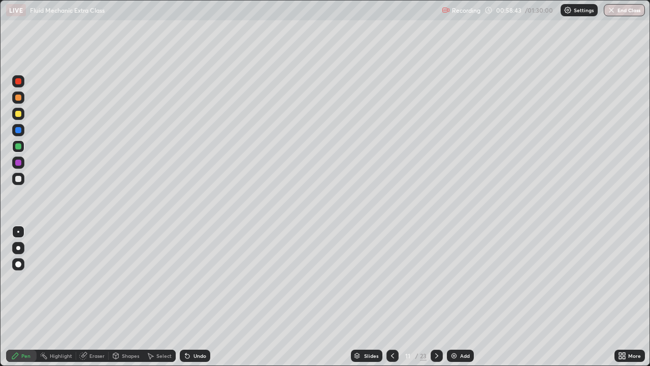
click at [198, 301] on div "Undo" at bounding box center [195, 355] width 30 height 12
click at [162, 301] on div "Select" at bounding box center [163, 355] width 15 height 5
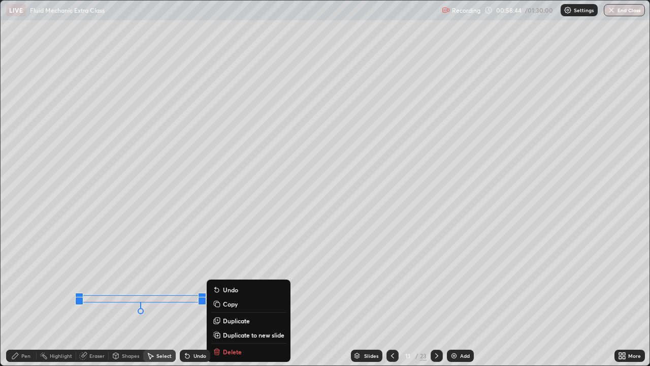
click at [235, 301] on p "Duplicate" at bounding box center [236, 320] width 27 height 8
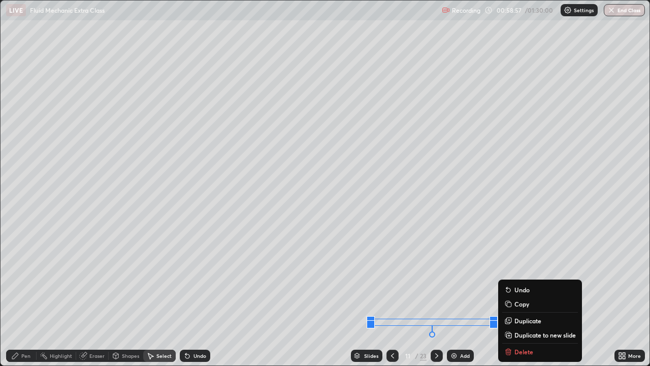
click at [26, 301] on div "Pen" at bounding box center [25, 355] width 9 height 5
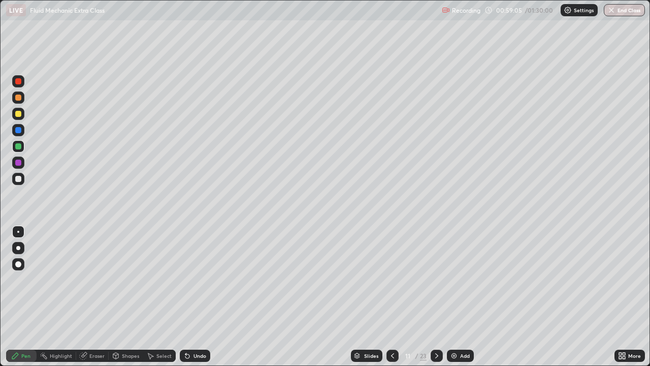
click at [123, 301] on div "Shapes" at bounding box center [130, 355] width 17 height 5
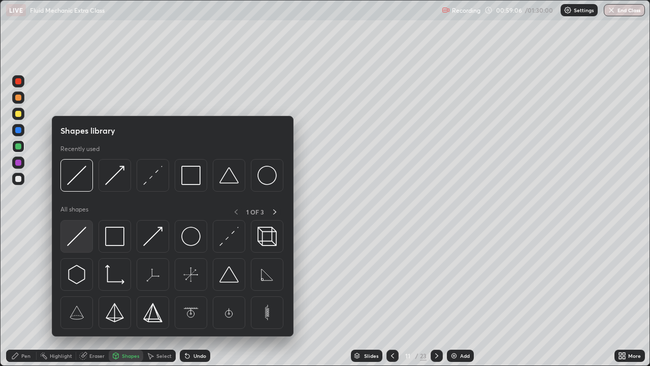
click at [86, 239] on img at bounding box center [76, 236] width 19 height 19
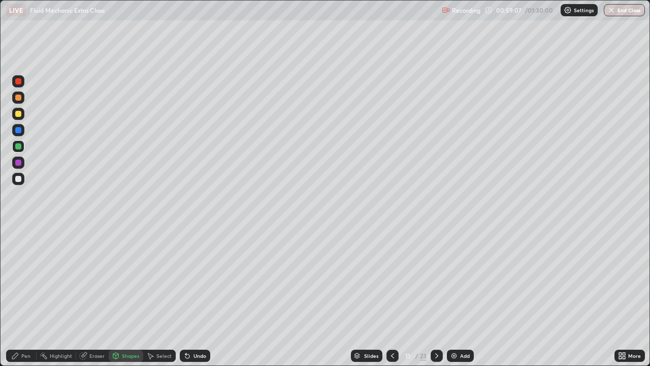
click at [19, 132] on div at bounding box center [18, 130] width 6 height 6
click at [20, 179] on div at bounding box center [18, 179] width 6 height 6
click at [19, 113] on div at bounding box center [18, 114] width 6 height 6
click at [25, 301] on div "Pen" at bounding box center [25, 355] width 9 height 5
click at [22, 178] on div at bounding box center [18, 179] width 12 height 12
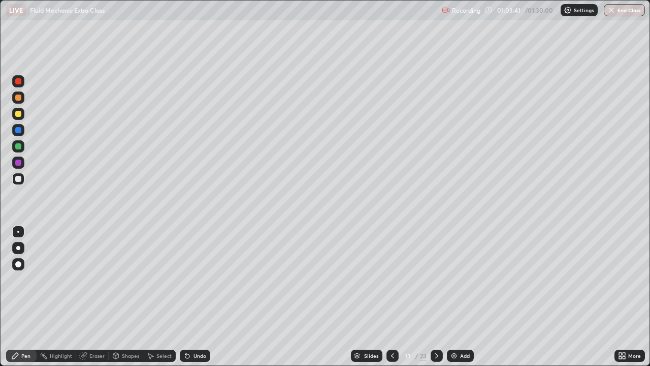
click at [436, 301] on icon at bounding box center [437, 355] width 8 height 8
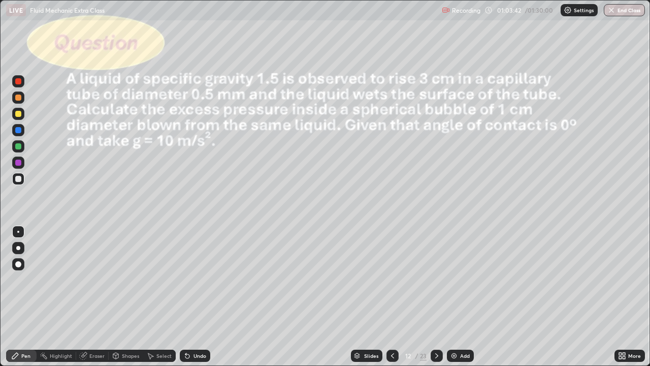
click at [392, 301] on icon at bounding box center [393, 355] width 8 height 8
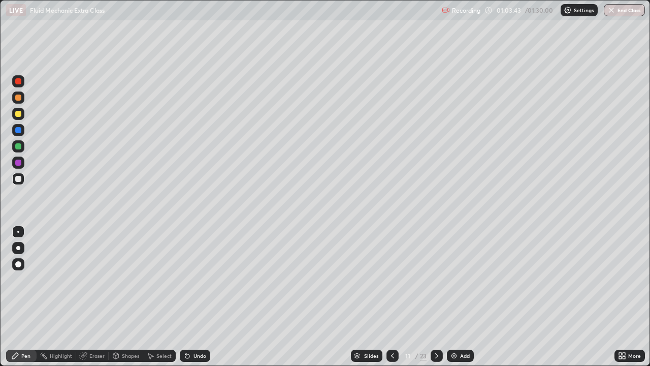
click at [460, 301] on div "Add" at bounding box center [465, 355] width 10 height 5
click at [19, 113] on div at bounding box center [18, 114] width 6 height 6
click at [160, 301] on div "Select" at bounding box center [159, 355] width 33 height 12
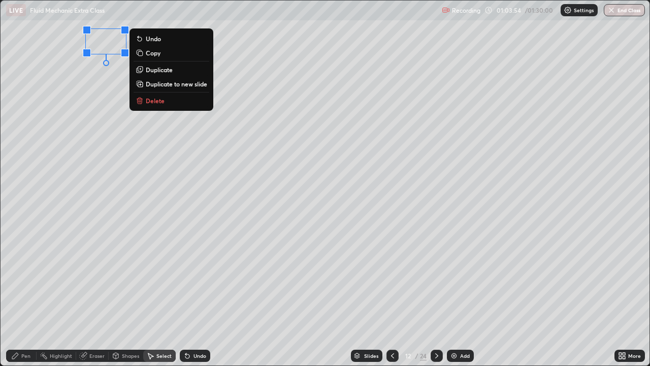
click at [22, 301] on div "Pen" at bounding box center [25, 355] width 9 height 5
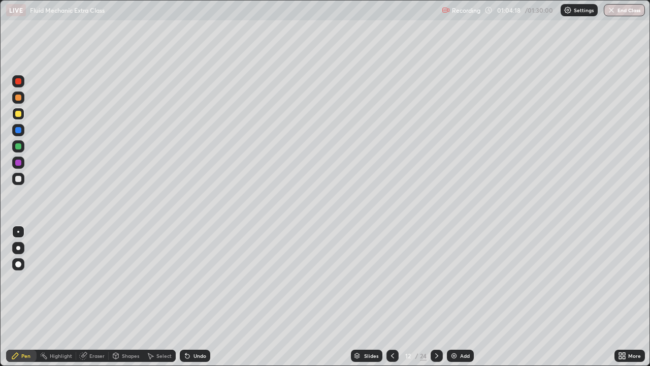
click at [128, 301] on div "Shapes" at bounding box center [130, 355] width 17 height 5
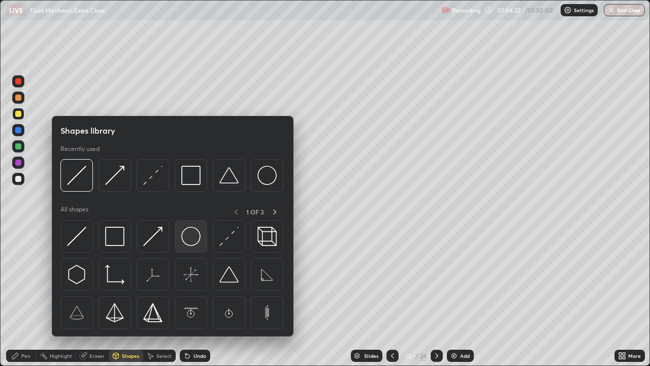
click at [191, 237] on img at bounding box center [190, 236] width 19 height 19
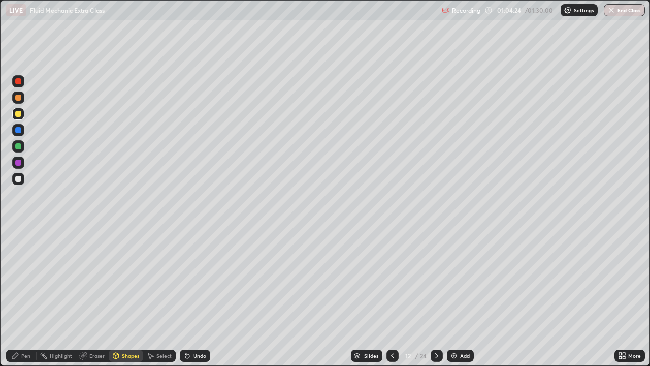
click at [20, 148] on div at bounding box center [18, 146] width 6 height 6
click at [152, 301] on div "Select" at bounding box center [159, 355] width 33 height 12
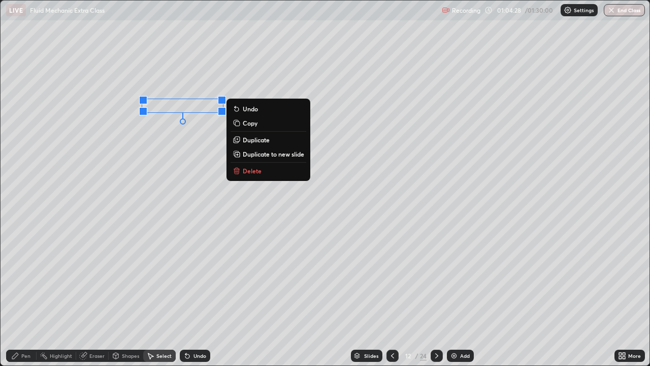
click at [245, 140] on p "Duplicate" at bounding box center [256, 140] width 27 height 8
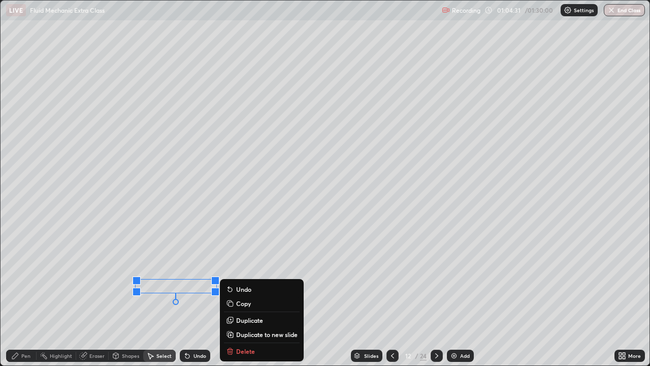
click at [126, 301] on div "Shapes" at bounding box center [130, 355] width 17 height 5
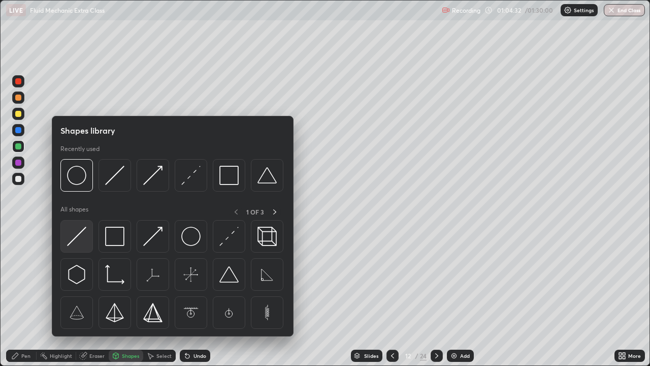
click at [81, 241] on img at bounding box center [76, 236] width 19 height 19
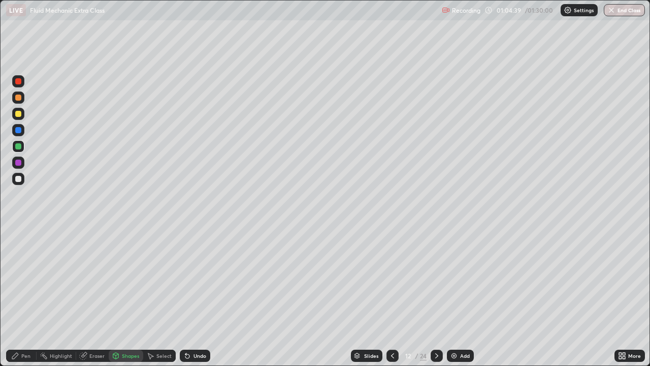
click at [160, 301] on div "Select" at bounding box center [163, 355] width 15 height 5
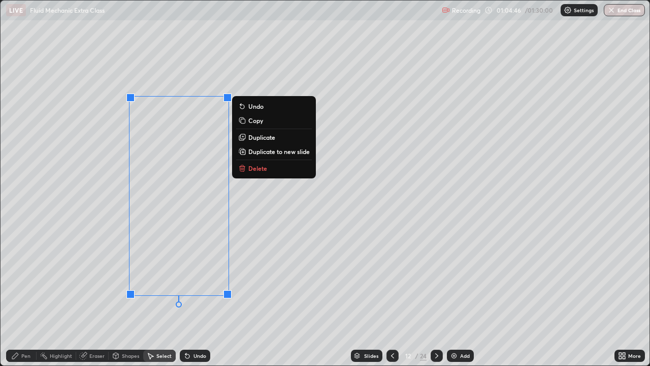
click at [265, 300] on div "0 ° Undo Copy Duplicate Duplicate to new slide Delete" at bounding box center [325, 183] width 649 height 365
click at [259, 138] on p "Duplicate" at bounding box center [261, 137] width 27 height 8
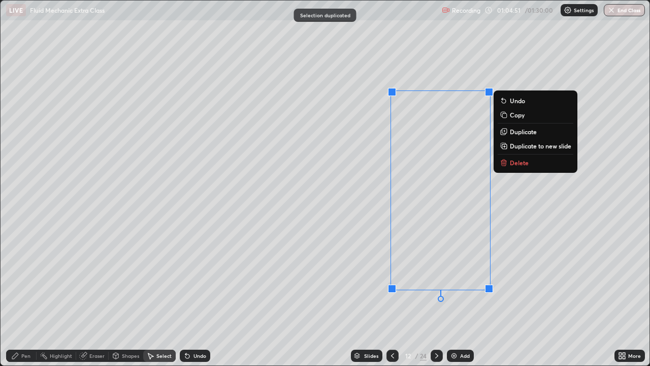
click at [298, 226] on div "0 ° Undo Copy Duplicate Duplicate to new slide Delete" at bounding box center [325, 183] width 649 height 365
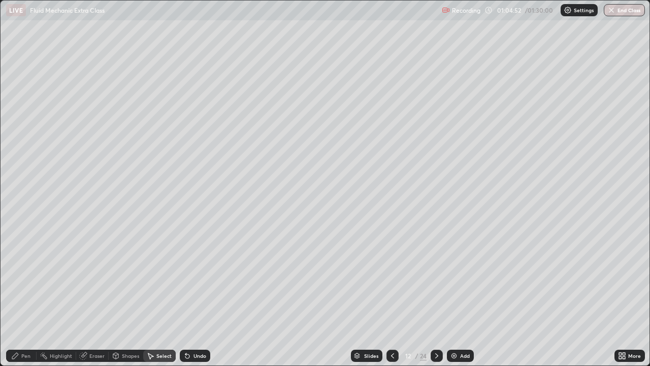
click at [24, 301] on div "Pen" at bounding box center [25, 355] width 9 height 5
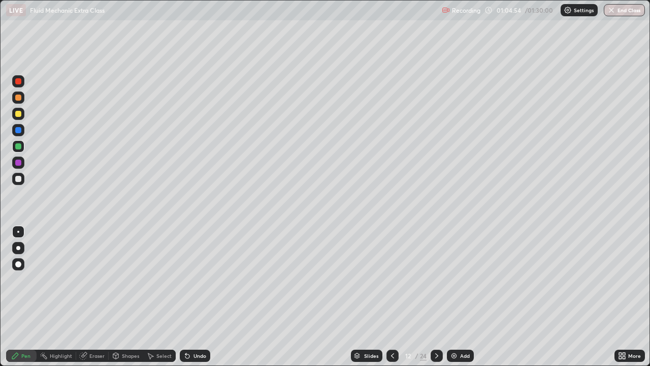
click at [20, 128] on div at bounding box center [18, 130] width 6 height 6
click at [17, 176] on div at bounding box center [18, 179] width 6 height 6
click at [187, 301] on icon at bounding box center [187, 355] width 8 height 8
click at [190, 301] on icon at bounding box center [187, 355] width 8 height 8
click at [191, 301] on div "Undo" at bounding box center [195, 355] width 30 height 12
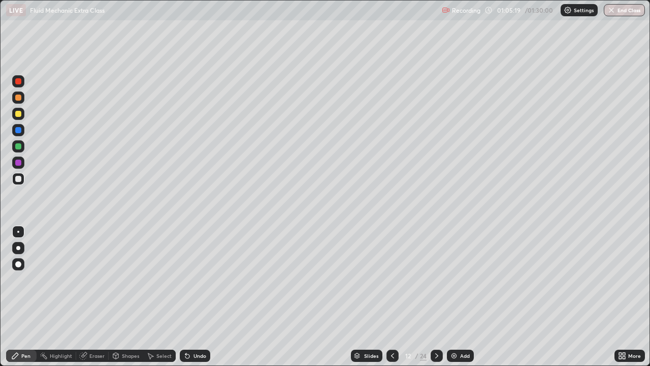
click at [193, 301] on div "Undo" at bounding box center [199, 355] width 13 height 5
click at [15, 126] on div at bounding box center [18, 130] width 12 height 12
click at [19, 178] on div at bounding box center [18, 179] width 6 height 6
click at [19, 113] on div at bounding box center [18, 114] width 6 height 6
click at [18, 131] on div at bounding box center [18, 130] width 6 height 6
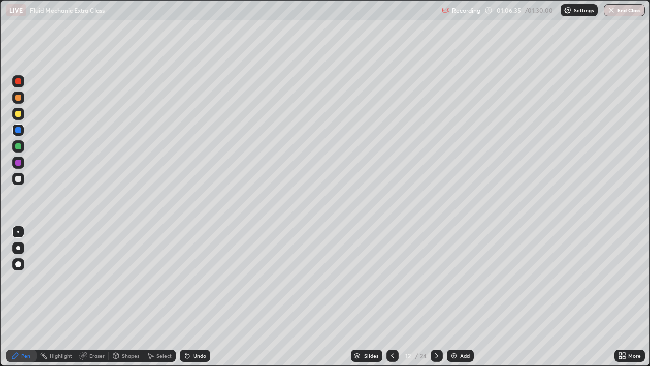
click at [19, 179] on div at bounding box center [18, 179] width 6 height 6
click at [465, 301] on div "Add" at bounding box center [465, 355] width 10 height 5
click at [22, 115] on div at bounding box center [18, 114] width 12 height 12
click at [126, 301] on div "Shapes" at bounding box center [130, 355] width 17 height 5
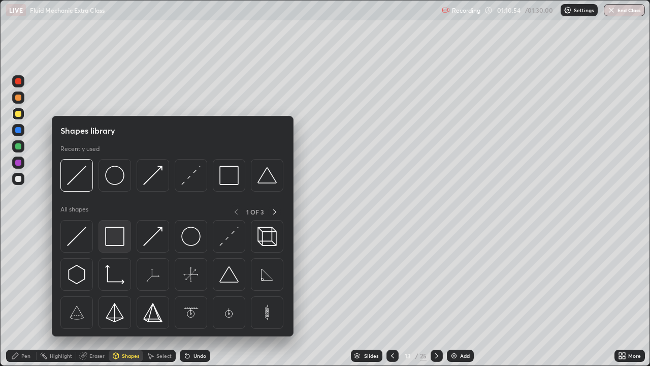
click at [116, 239] on img at bounding box center [114, 236] width 19 height 19
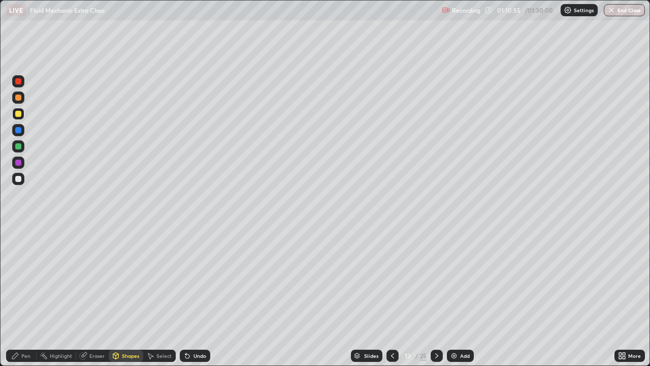
click at [20, 173] on div at bounding box center [18, 179] width 12 height 12
click at [96, 301] on div "Eraser" at bounding box center [96, 355] width 15 height 5
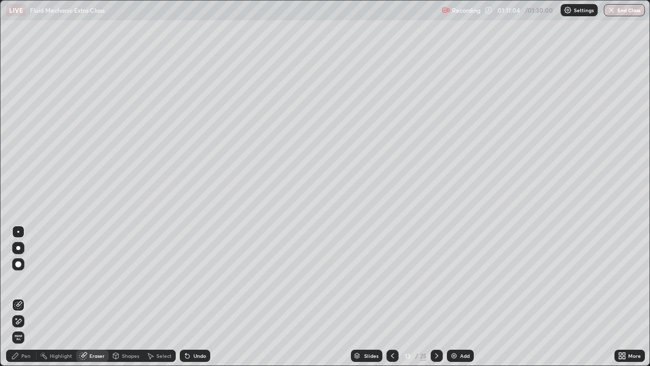
click at [129, 301] on div "Shapes" at bounding box center [126, 355] width 35 height 12
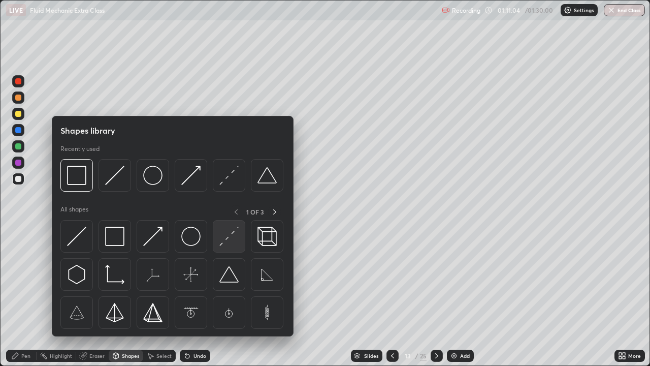
click at [226, 240] on img at bounding box center [228, 236] width 19 height 19
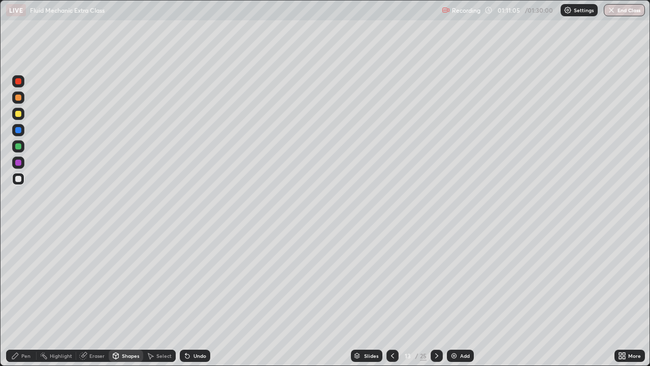
click at [18, 131] on div at bounding box center [18, 130] width 6 height 6
click at [128, 301] on div "Shapes" at bounding box center [130, 355] width 17 height 5
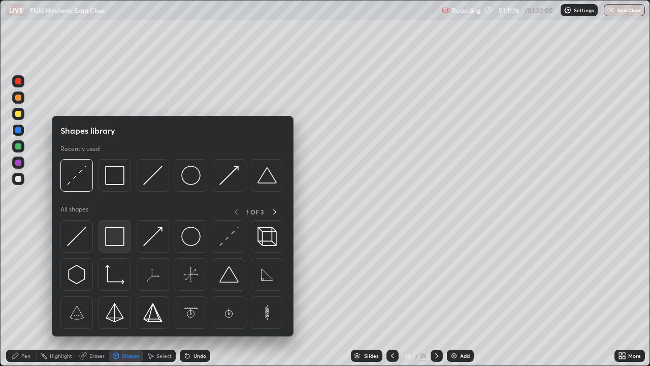
click at [117, 240] on img at bounding box center [114, 236] width 19 height 19
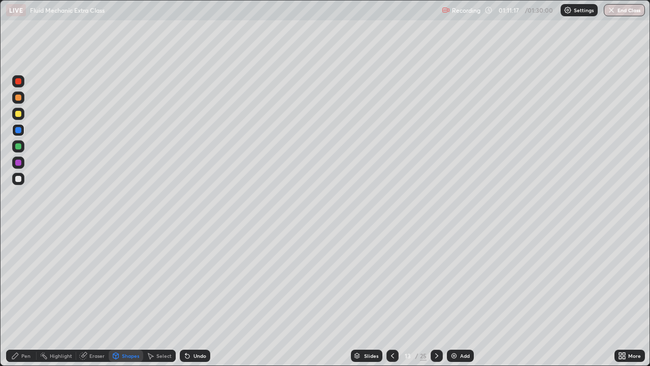
click at [20, 116] on div at bounding box center [18, 114] width 6 height 6
click at [157, 301] on div "Select" at bounding box center [163, 355] width 15 height 5
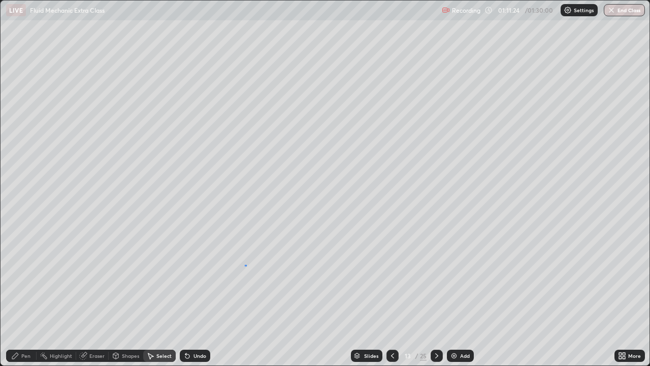
click at [246, 265] on div "0 ° Undo Copy Duplicate Duplicate to new slide Delete" at bounding box center [325, 183] width 649 height 365
click at [94, 301] on div "Eraser" at bounding box center [92, 355] width 33 height 12
click at [23, 301] on div "Pen" at bounding box center [21, 355] width 30 height 12
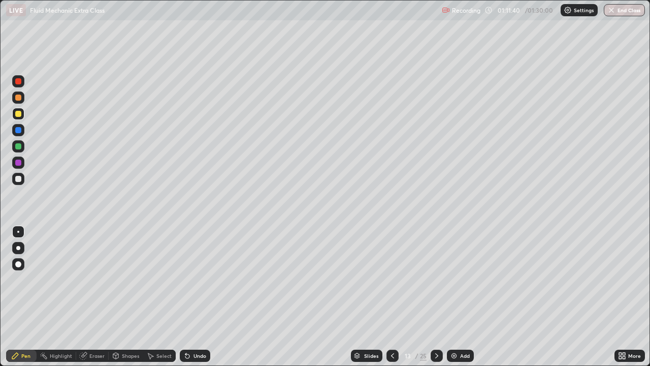
click at [102, 301] on div "Eraser" at bounding box center [92, 355] width 33 height 12
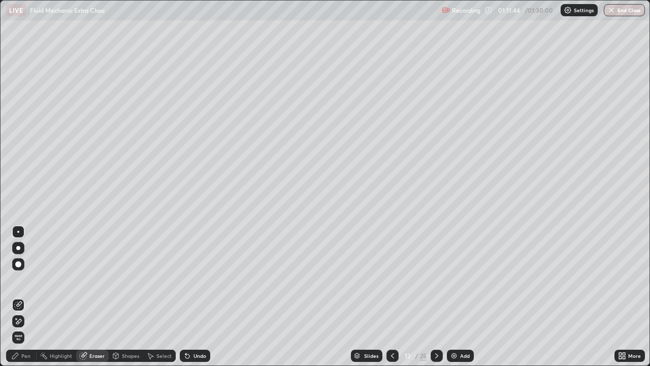
click at [27, 301] on div "Pen" at bounding box center [25, 355] width 9 height 5
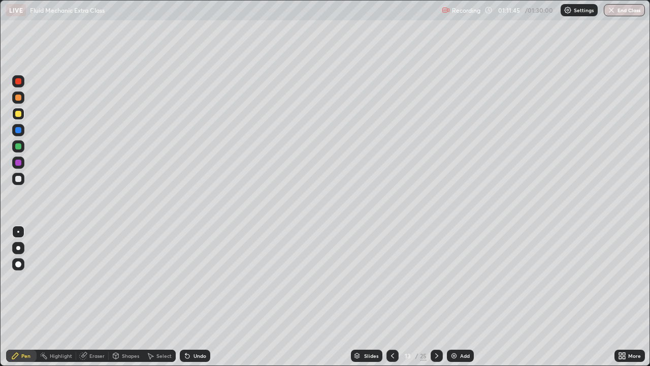
click at [18, 131] on div at bounding box center [18, 130] width 6 height 6
click at [96, 301] on div "Eraser" at bounding box center [96, 355] width 15 height 5
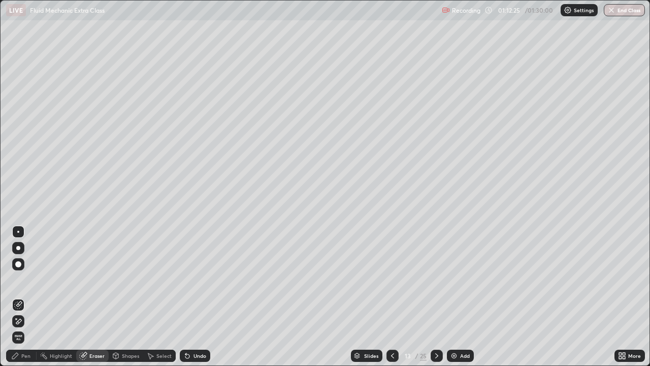
click at [24, 301] on div "Pen" at bounding box center [25, 355] width 9 height 5
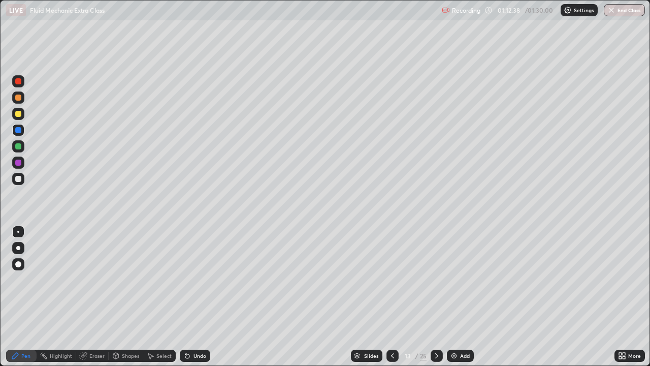
click at [22, 179] on div at bounding box center [18, 179] width 12 height 12
click at [193, 301] on div "Undo" at bounding box center [199, 355] width 13 height 5
click at [200, 301] on div "Undo" at bounding box center [195, 355] width 30 height 12
click at [167, 301] on div "Select" at bounding box center [159, 355] width 33 height 12
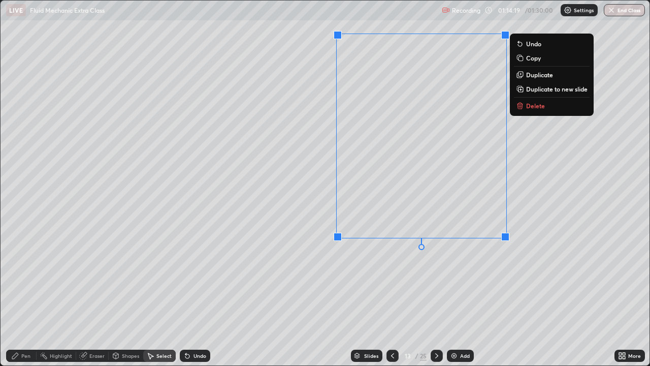
click at [537, 77] on p "Duplicate" at bounding box center [539, 75] width 27 height 8
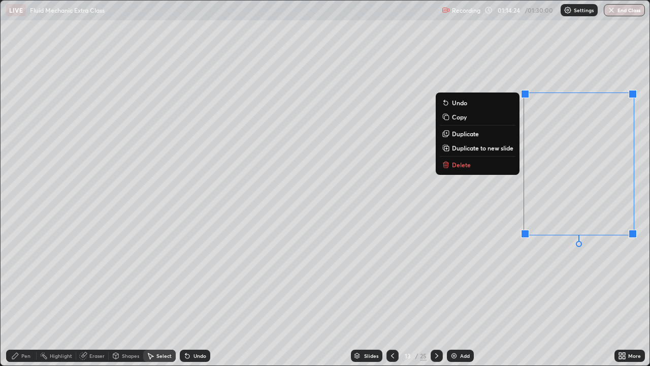
click at [523, 282] on div "0 ° Undo Copy Duplicate Duplicate to new slide Delete" at bounding box center [325, 183] width 649 height 365
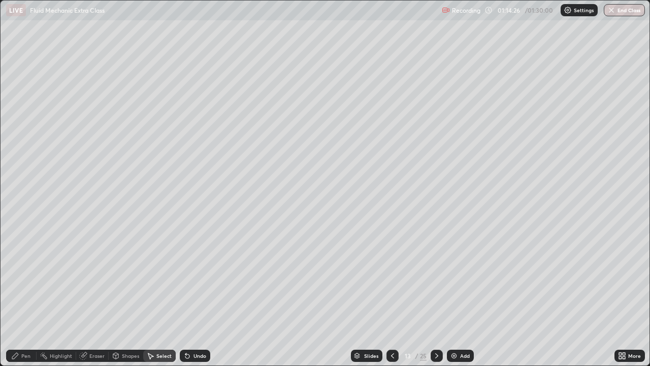
click at [94, 301] on div "Eraser" at bounding box center [96, 355] width 15 height 5
click at [26, 301] on div "Pen" at bounding box center [21, 355] width 30 height 12
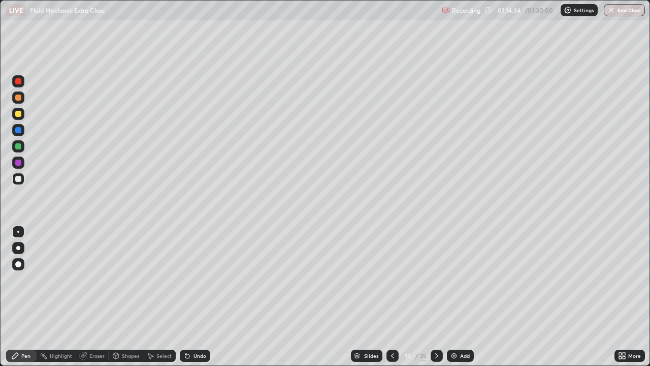
click at [17, 127] on div at bounding box center [18, 130] width 6 height 6
click at [16, 178] on div at bounding box center [18, 179] width 6 height 6
click at [436, 301] on icon at bounding box center [437, 355] width 8 height 8
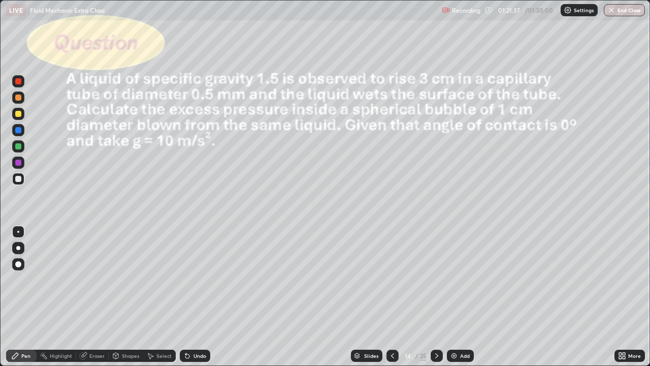
click at [435, 301] on icon at bounding box center [436, 355] width 3 height 5
click at [436, 301] on icon at bounding box center [437, 355] width 8 height 8
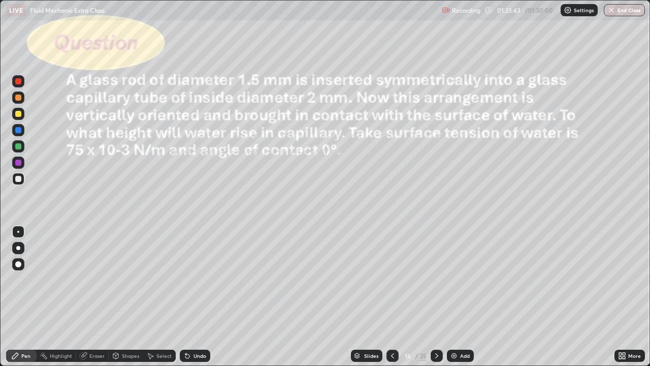
click at [95, 301] on div "Eraser" at bounding box center [96, 355] width 15 height 5
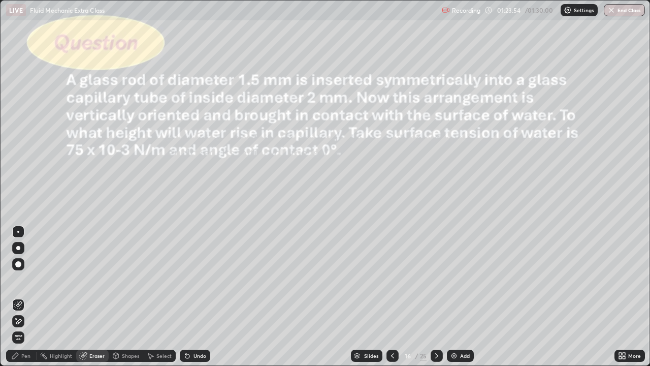
click at [29, 301] on div "Pen" at bounding box center [25, 355] width 9 height 5
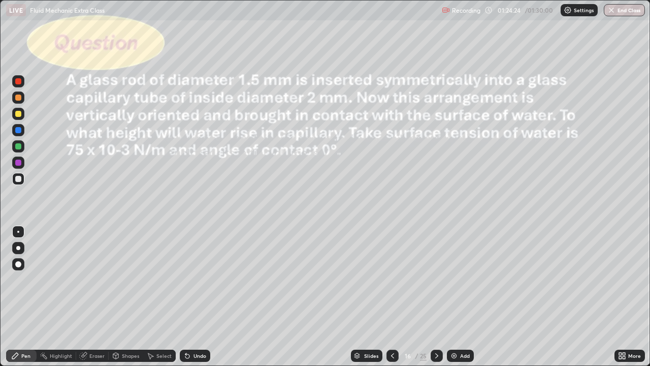
click at [436, 301] on icon at bounding box center [437, 355] width 8 height 8
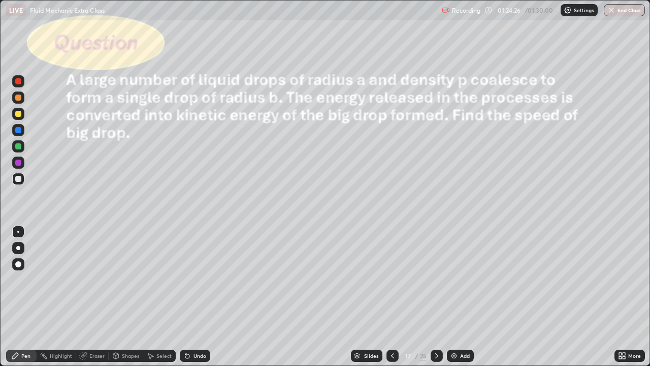
click at [436, 301] on icon at bounding box center [437, 355] width 8 height 8
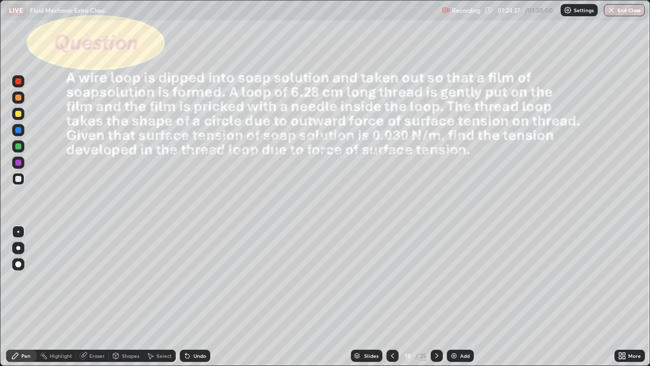
click at [396, 301] on div at bounding box center [392, 355] width 12 height 12
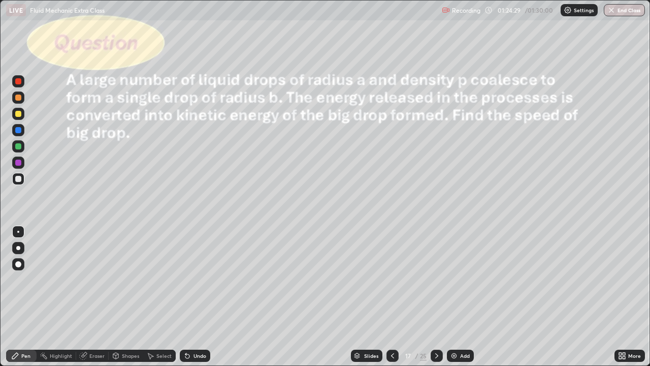
click at [396, 301] on div at bounding box center [392, 355] width 12 height 12
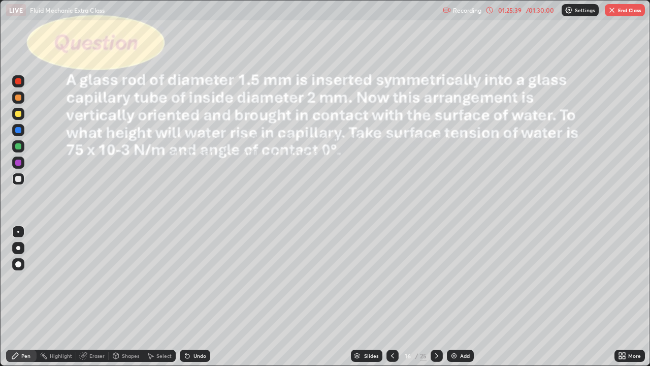
click at [17, 113] on div at bounding box center [18, 114] width 6 height 6
click at [19, 114] on div at bounding box center [18, 114] width 6 height 6
click at [392, 301] on icon at bounding box center [393, 355] width 8 height 8
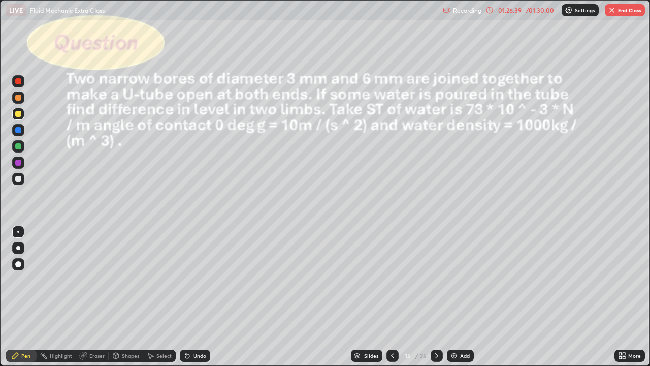
click at [394, 301] on icon at bounding box center [393, 355] width 8 height 8
click at [392, 301] on icon at bounding box center [393, 355] width 8 height 8
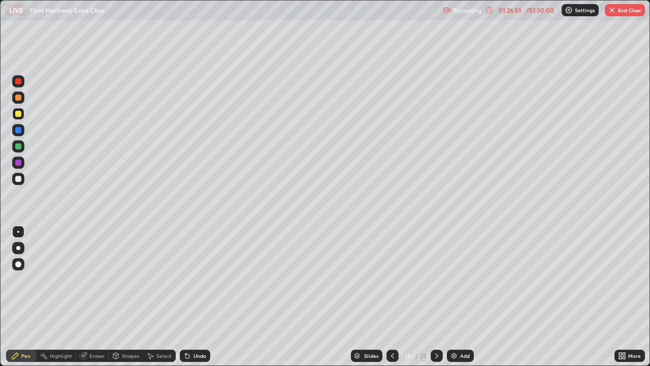
click at [434, 301] on icon at bounding box center [437, 355] width 8 height 8
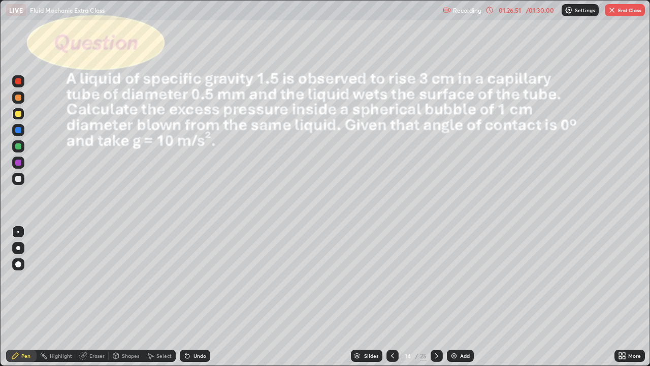
click at [434, 301] on icon at bounding box center [437, 355] width 8 height 8
click at [435, 301] on icon at bounding box center [436, 355] width 3 height 5
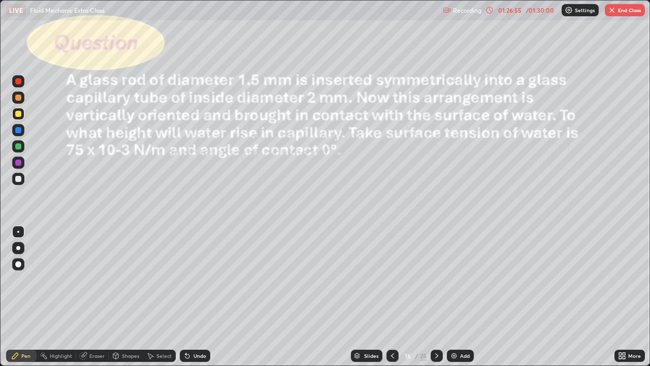
click at [435, 301] on icon at bounding box center [437, 355] width 8 height 8
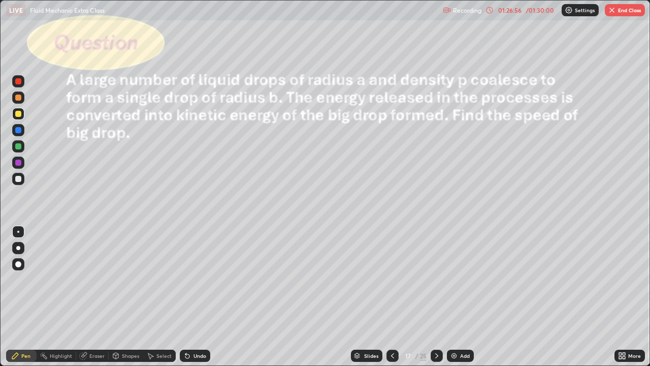
click at [392, 301] on icon at bounding box center [393, 355] width 8 height 8
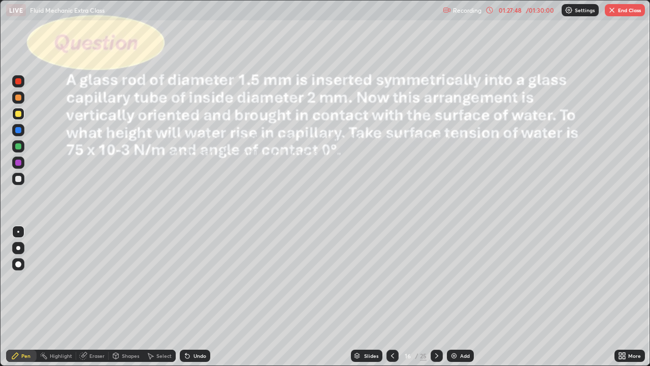
click at [438, 301] on div at bounding box center [437, 355] width 12 height 12
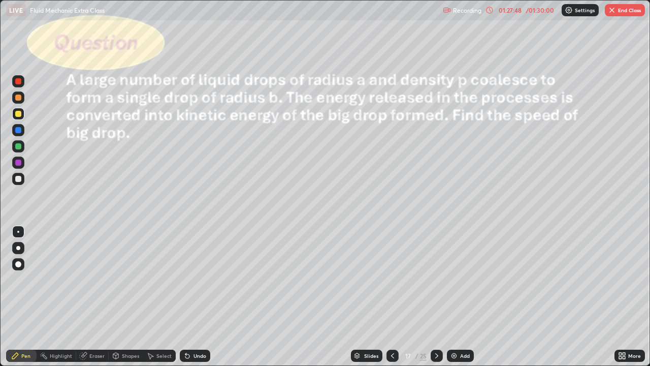
click at [436, 301] on icon at bounding box center [437, 355] width 8 height 8
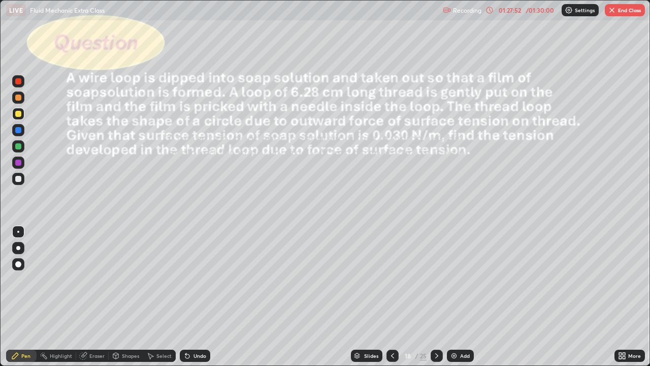
click at [131, 301] on div "Shapes" at bounding box center [130, 355] width 17 height 5
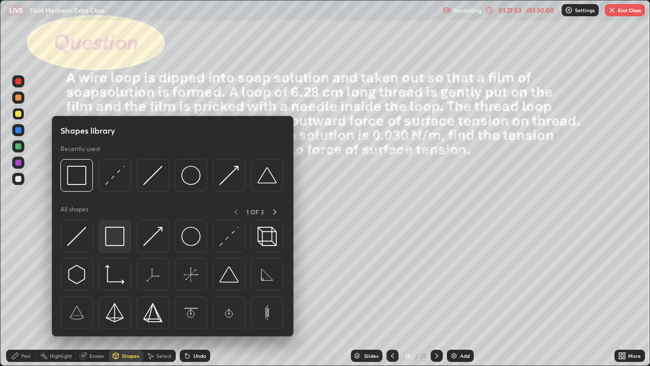
click at [126, 243] on div at bounding box center [115, 236] width 33 height 33
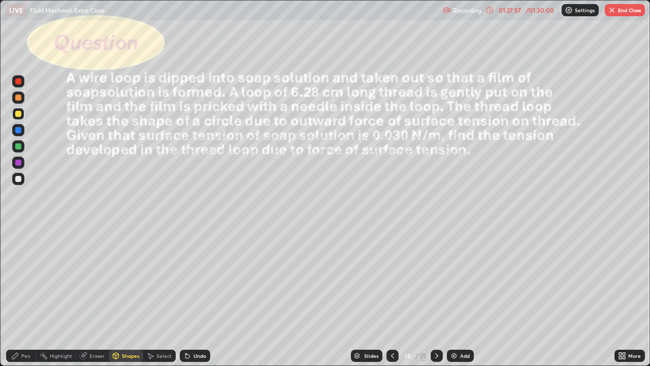
click at [127, 301] on div "Shapes" at bounding box center [130, 355] width 17 height 5
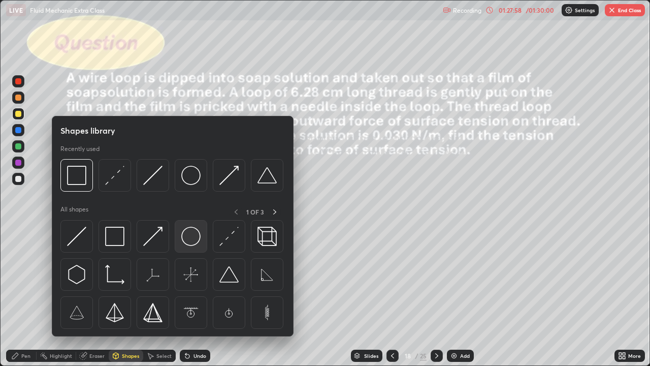
click at [191, 238] on img at bounding box center [190, 236] width 19 height 19
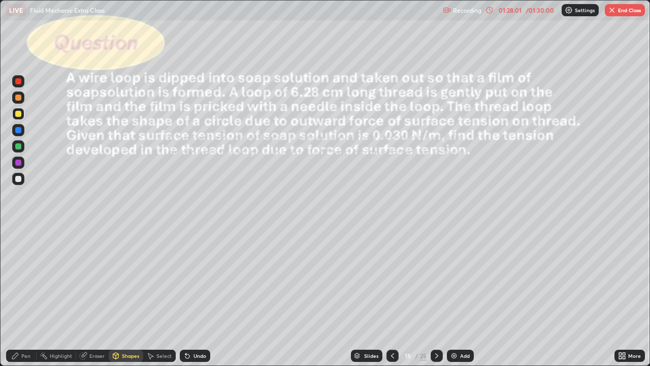
click at [18, 145] on div at bounding box center [18, 146] width 6 height 6
click at [28, 301] on div "Pen" at bounding box center [25, 355] width 9 height 5
click at [193, 301] on div "Undo" at bounding box center [199, 355] width 13 height 5
click at [191, 301] on div "Undo" at bounding box center [195, 355] width 30 height 12
click at [185, 301] on icon at bounding box center [185, 353] width 1 height 1
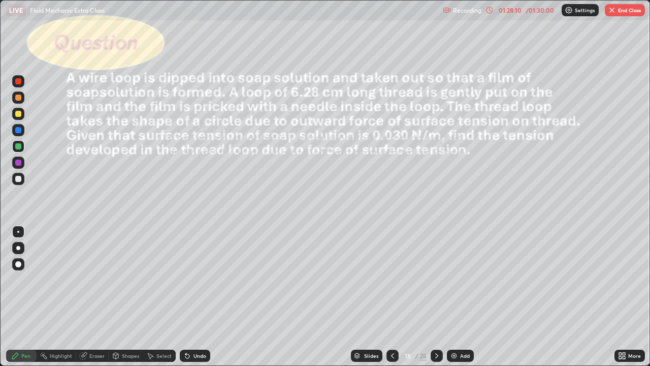
click at [21, 132] on div at bounding box center [18, 130] width 6 height 6
click at [21, 180] on div at bounding box center [18, 179] width 6 height 6
click at [20, 145] on div at bounding box center [18, 146] width 6 height 6
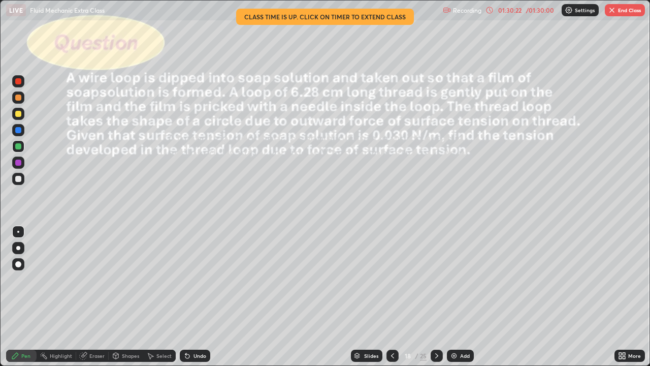
click at [198, 301] on div "Undo" at bounding box center [199, 355] width 13 height 5
click at [627, 12] on button "End Class" at bounding box center [625, 10] width 40 height 12
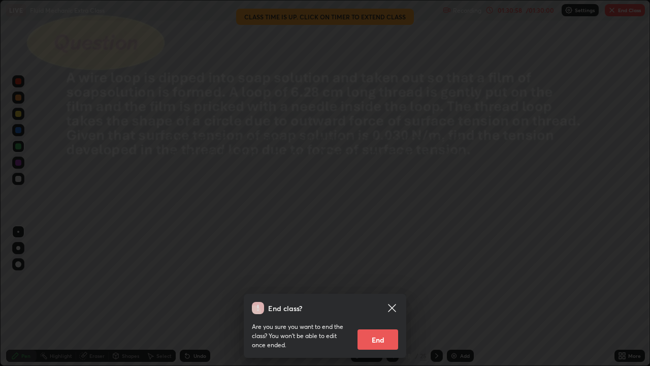
click at [383, 301] on button "End" at bounding box center [378, 339] width 41 height 20
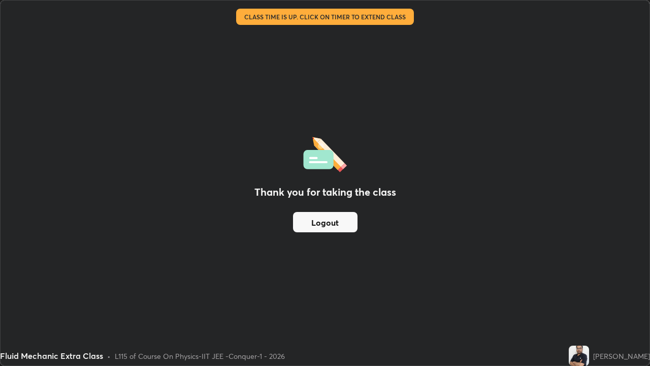
click at [333, 218] on button "Logout" at bounding box center [325, 222] width 64 height 20
